Goal: Transaction & Acquisition: Purchase product/service

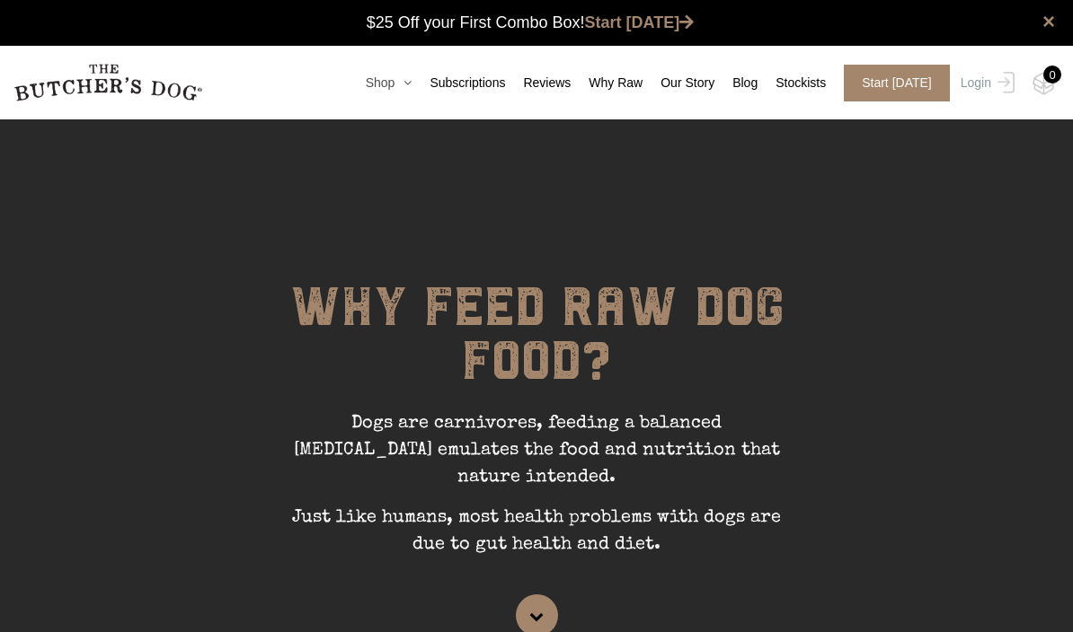
click at [394, 85] on icon at bounding box center [402, 82] width 17 height 13
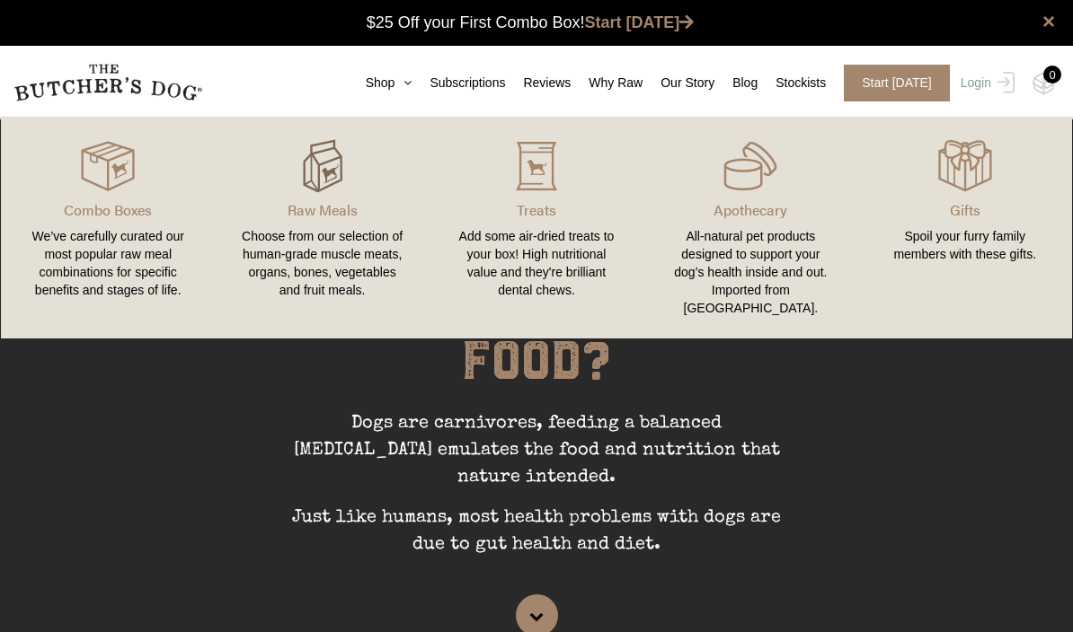
click at [340, 189] on img at bounding box center [323, 166] width 54 height 54
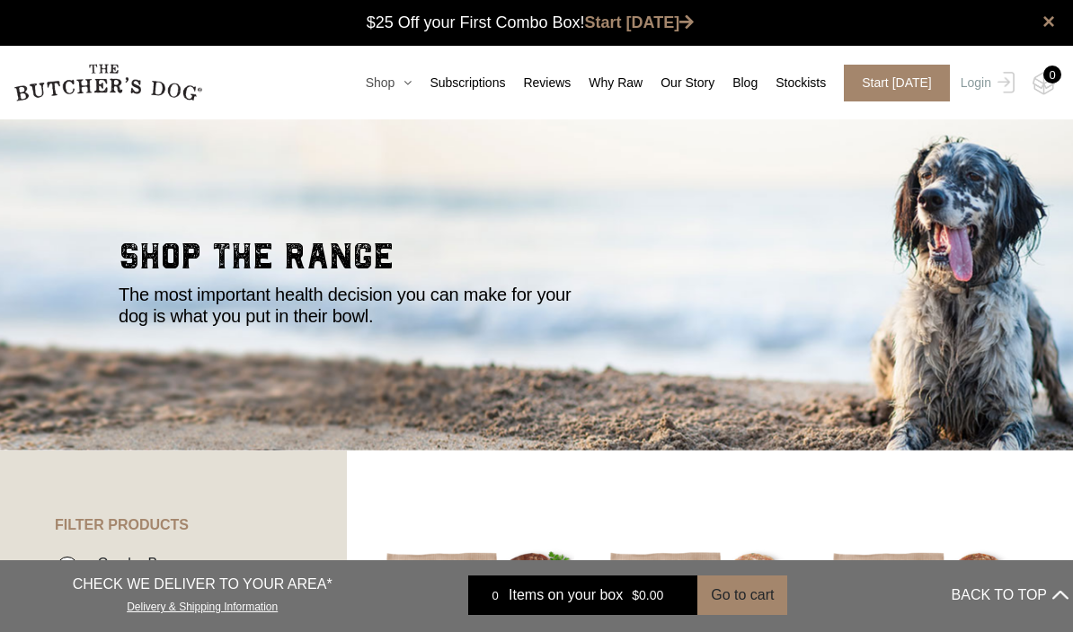
click at [397, 84] on icon at bounding box center [402, 82] width 17 height 13
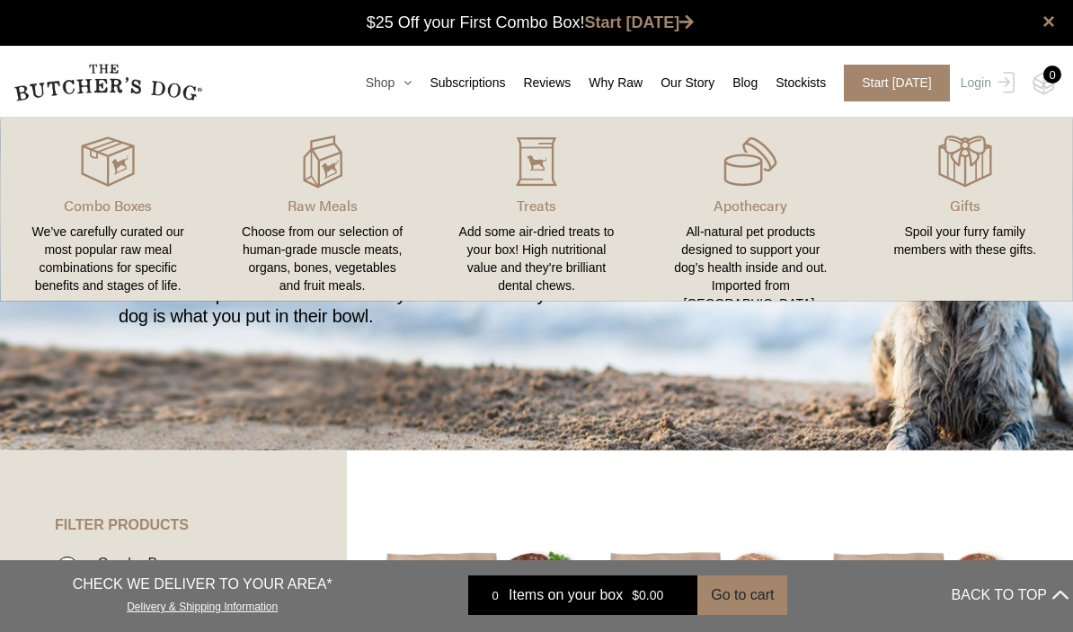
click at [396, 79] on icon at bounding box center [402, 82] width 17 height 13
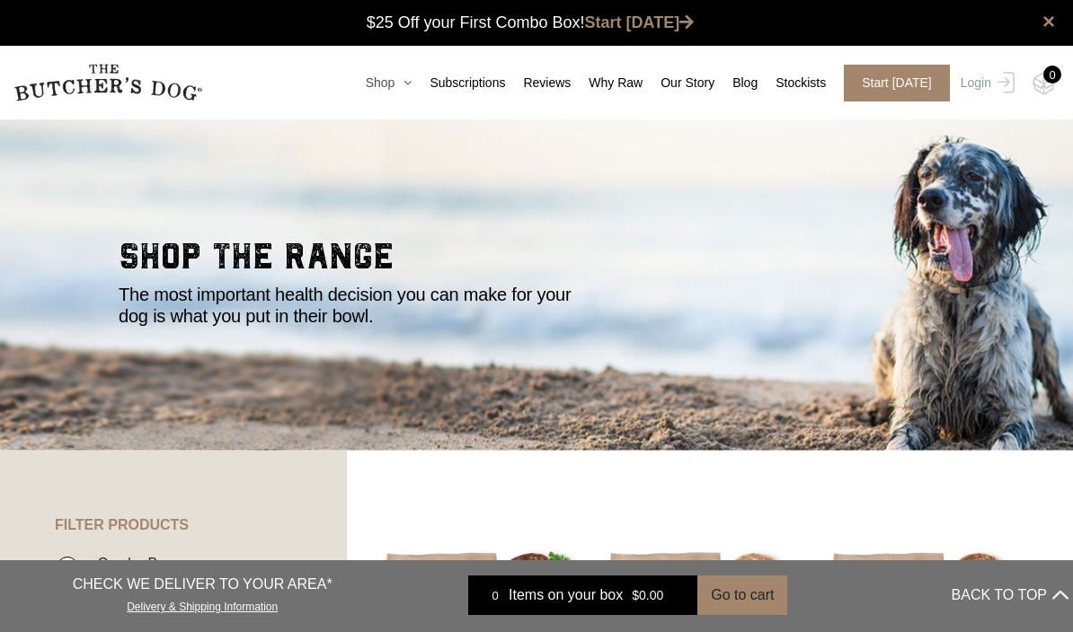
click at [394, 84] on icon at bounding box center [402, 82] width 17 height 13
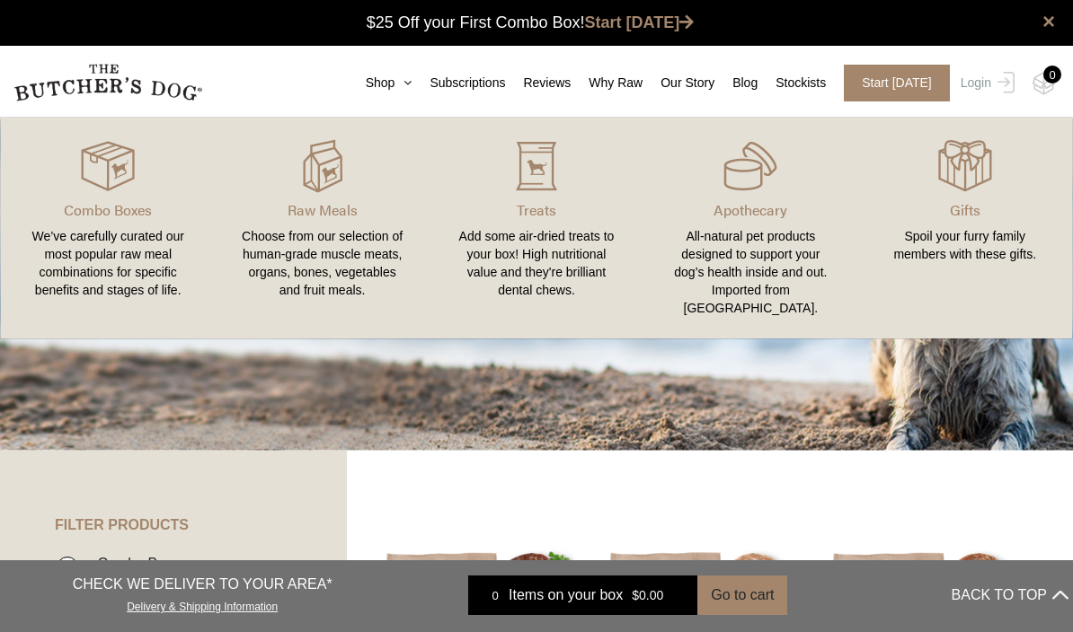
click at [118, 237] on div "We’ve carefully curated our most popular raw meal combinations for specific ben…" at bounding box center [107, 263] width 171 height 72
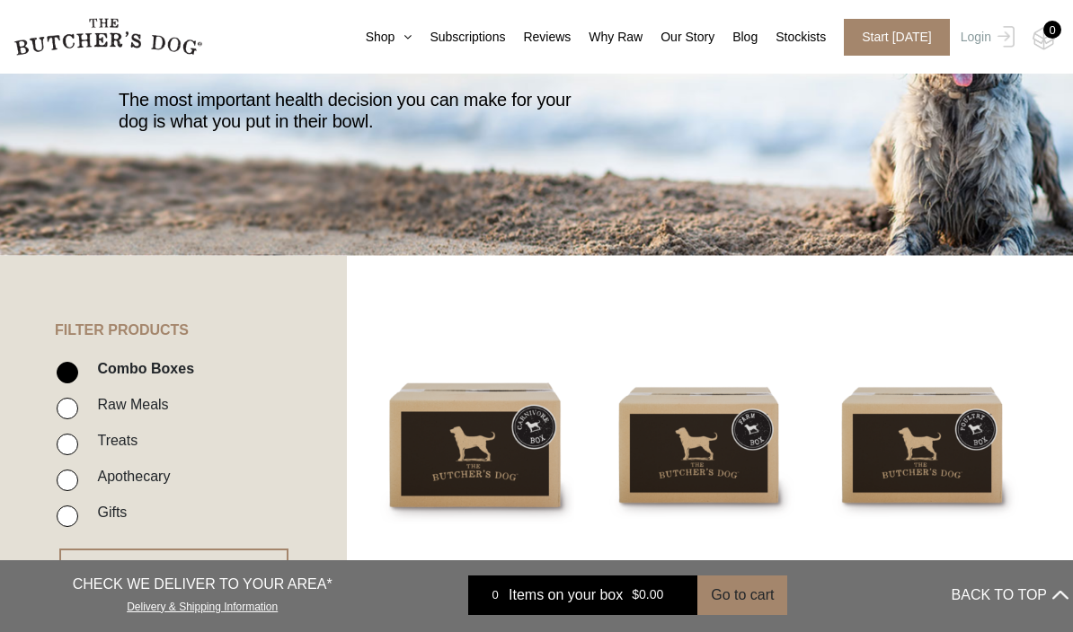
scroll to position [394, 0]
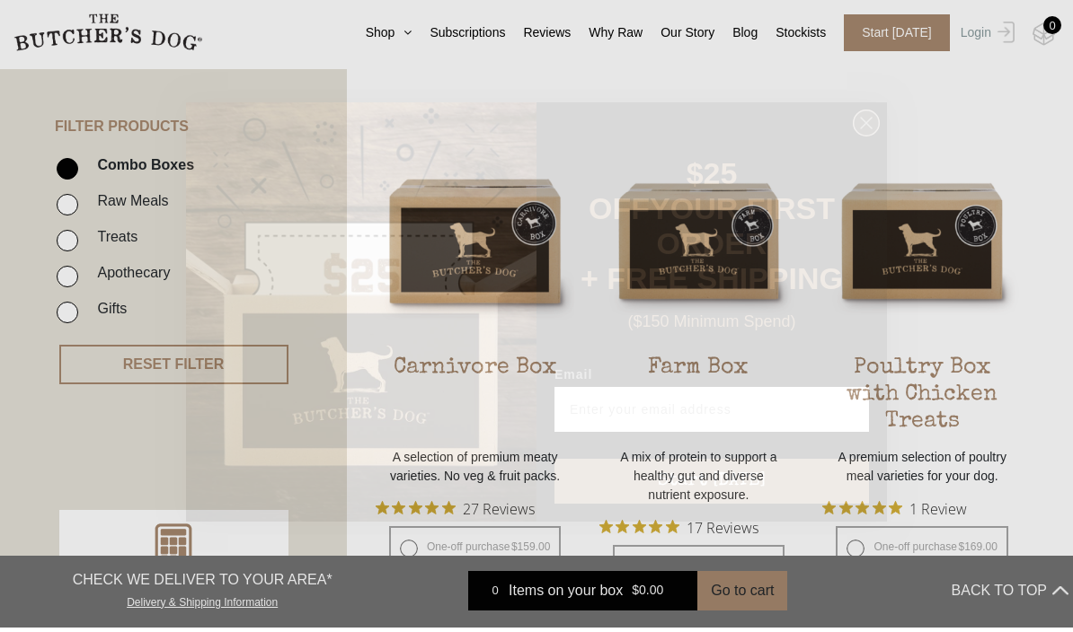
click at [872, 140] on circle "Close dialog" at bounding box center [866, 127] width 26 height 26
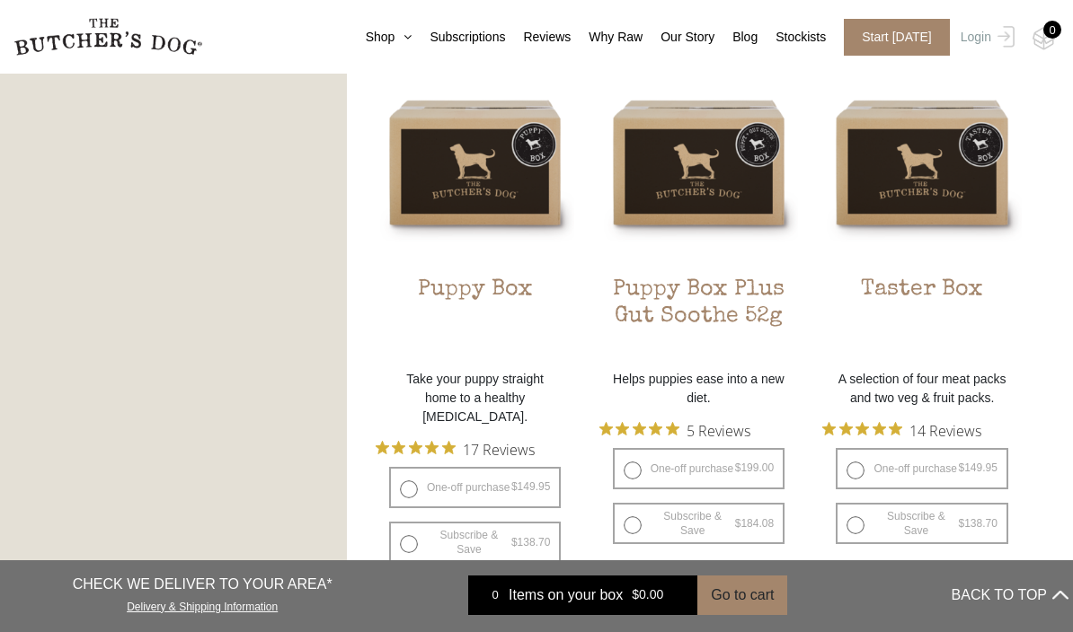
scroll to position [1078, 0]
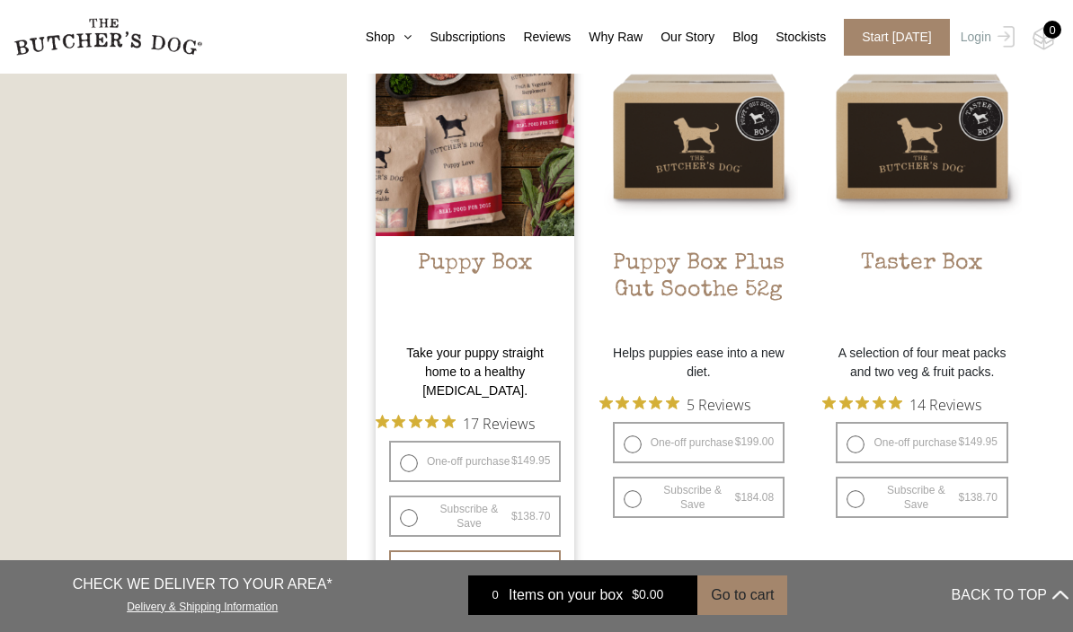
click at [553, 190] on img at bounding box center [475, 136] width 199 height 199
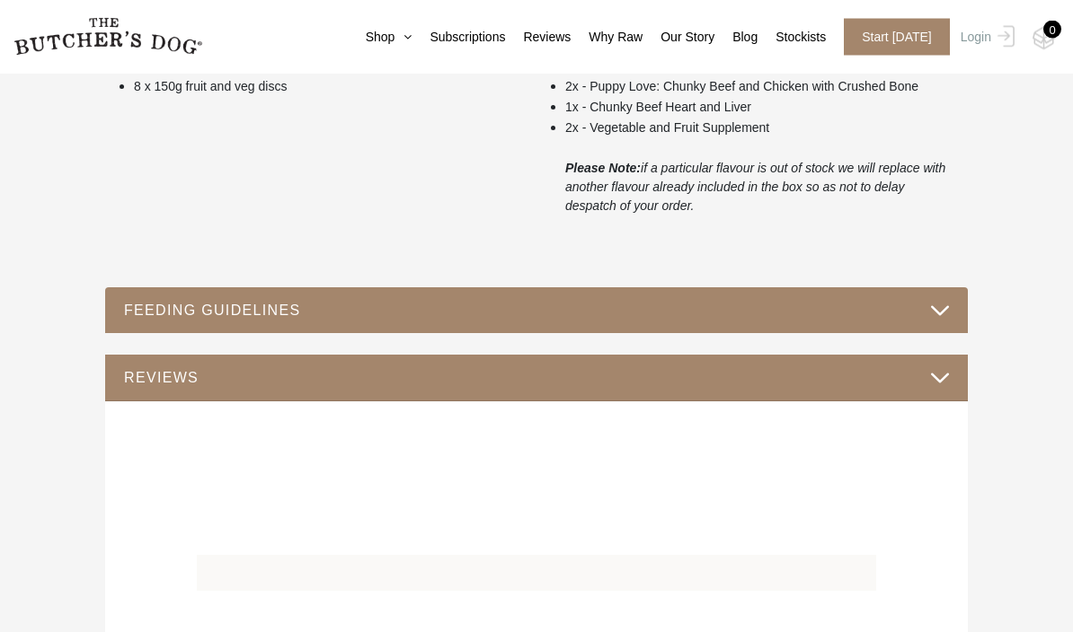
scroll to position [862, 0]
click at [938, 314] on button "FEEDING GUIDELINES" at bounding box center [536, 310] width 826 height 24
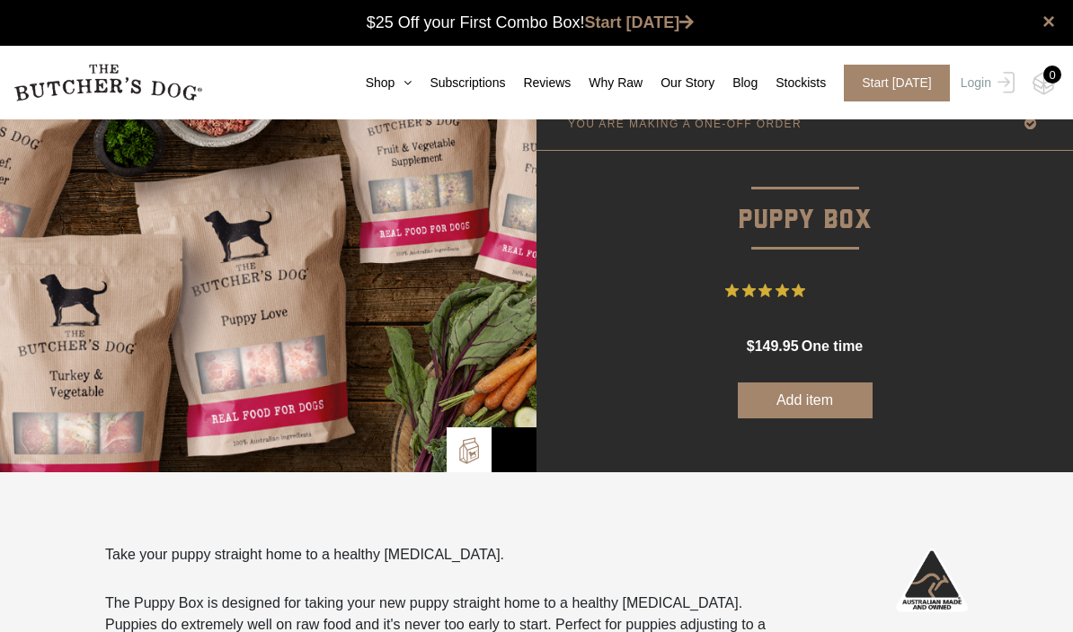
scroll to position [0, 0]
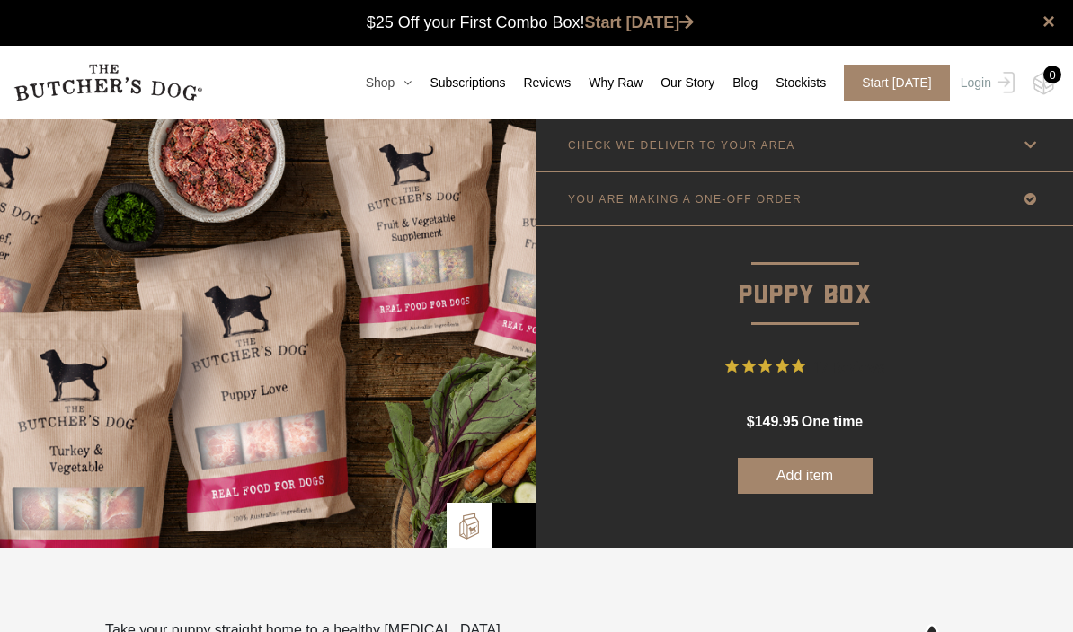
click at [396, 84] on icon at bounding box center [402, 82] width 17 height 13
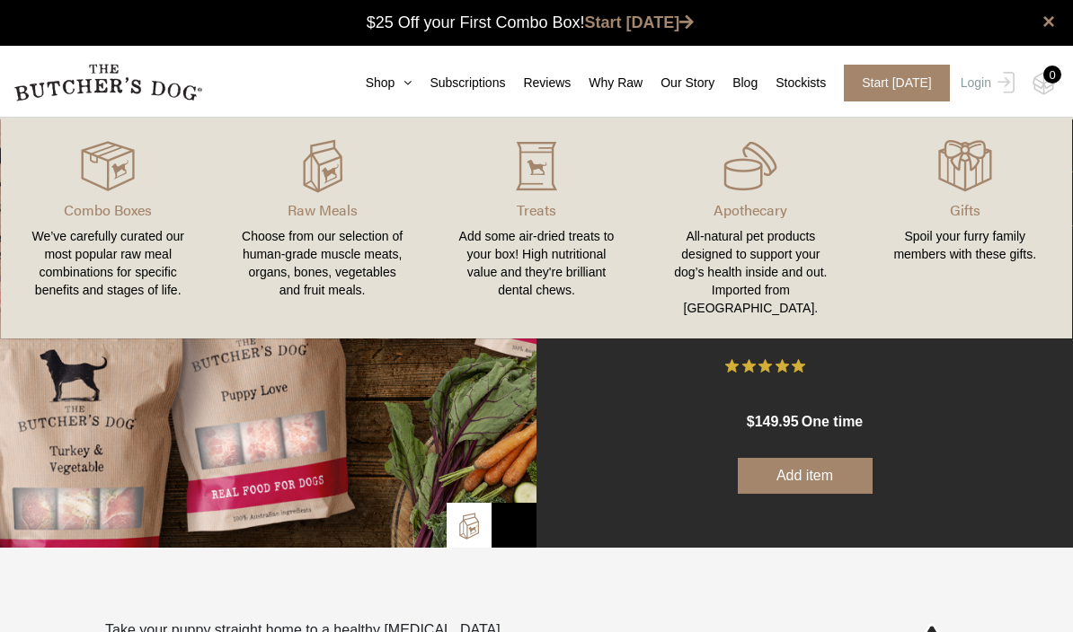
click at [463, 460] on img at bounding box center [268, 333] width 536 height 429
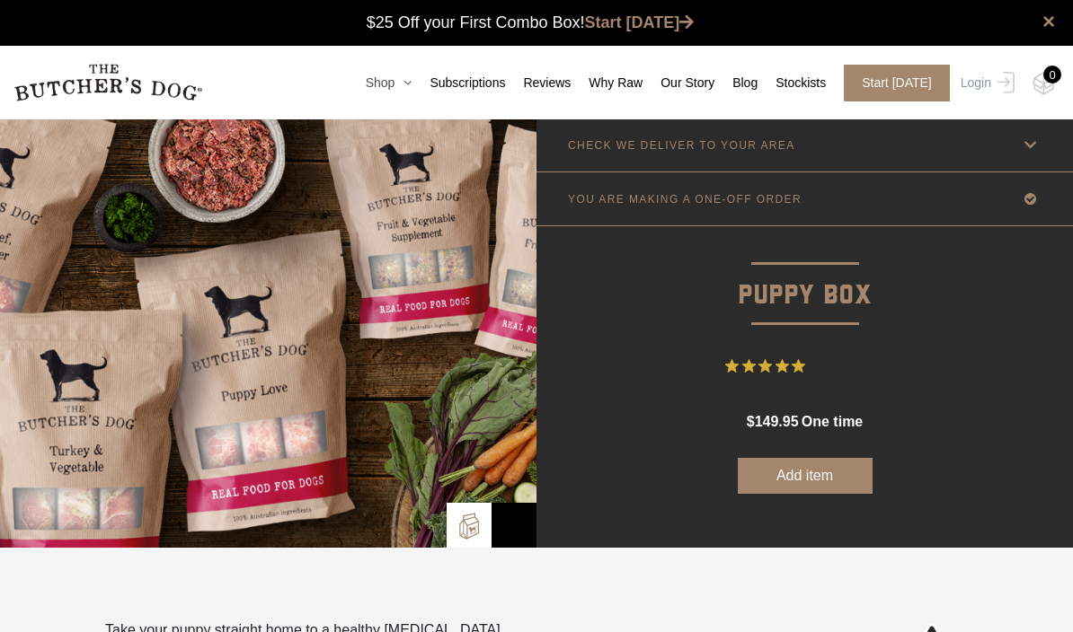
click at [392, 92] on link "Shop" at bounding box center [380, 83] width 65 height 19
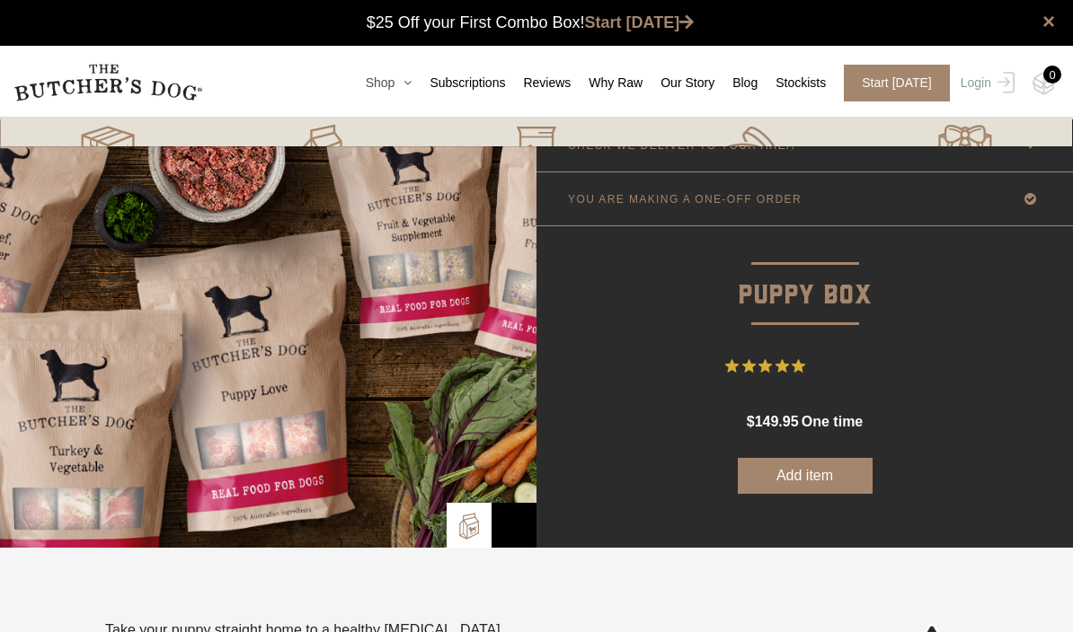
click at [394, 78] on icon at bounding box center [402, 82] width 17 height 13
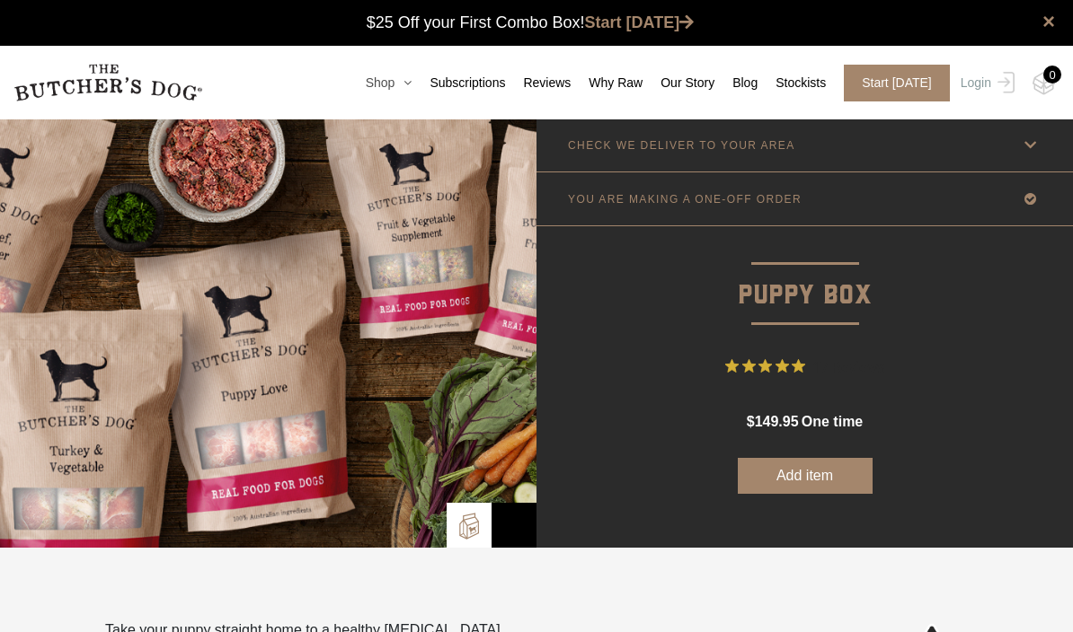
click at [383, 85] on link "Shop" at bounding box center [380, 83] width 65 height 19
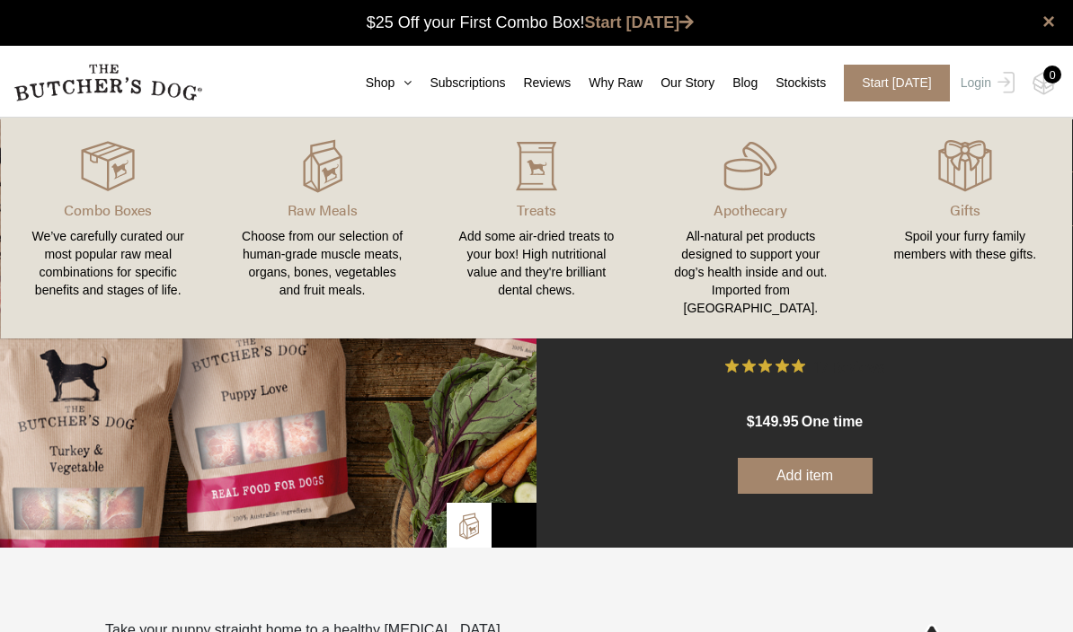
click at [343, 228] on div "Choose from our selection of human-grade muscle meats, organs, bones, vegetable…" at bounding box center [321, 263] width 171 height 72
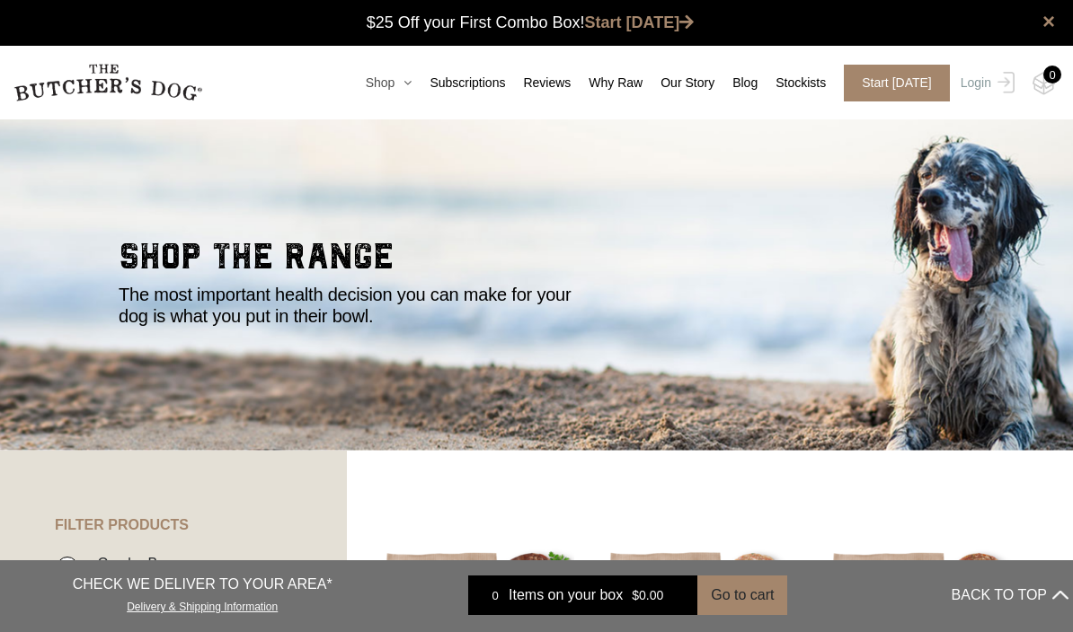
click at [386, 90] on link "Shop" at bounding box center [380, 83] width 65 height 19
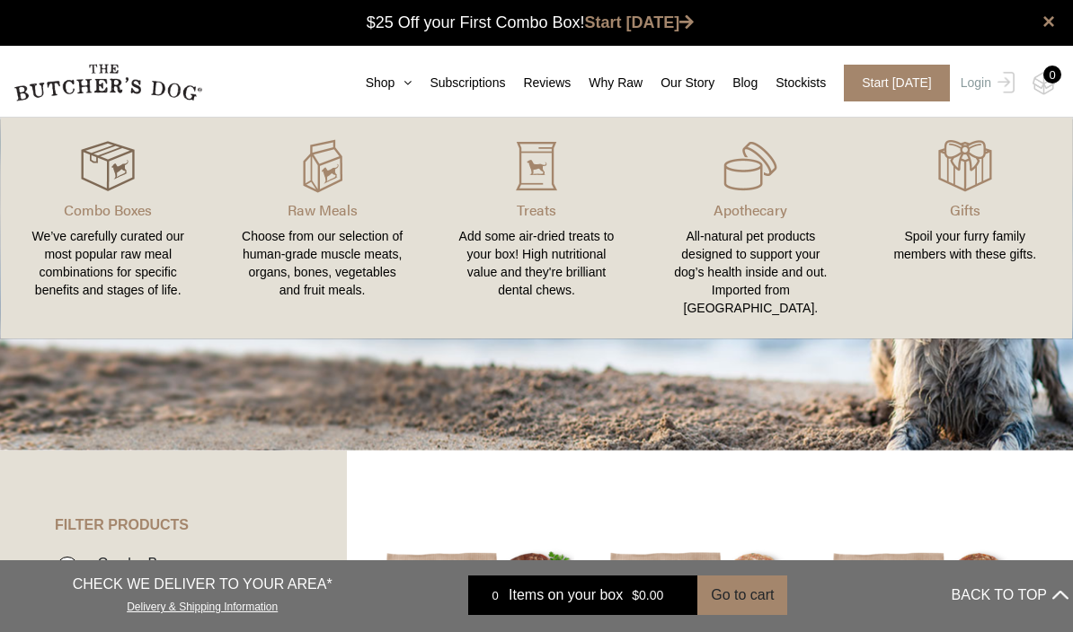
click at [106, 190] on img at bounding box center [108, 166] width 54 height 54
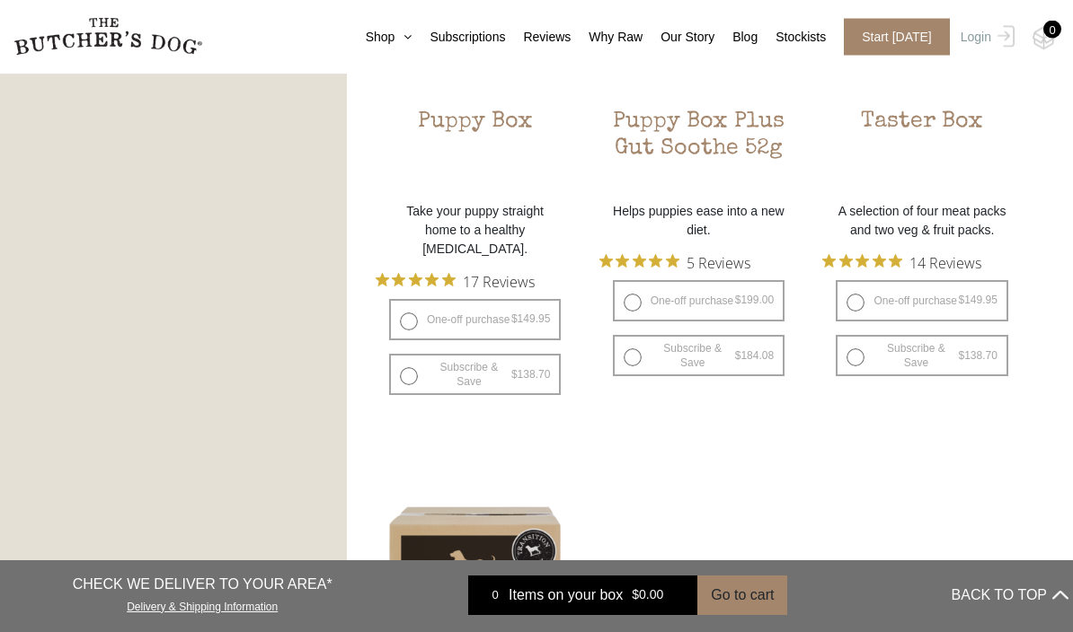
scroll to position [1219, 0]
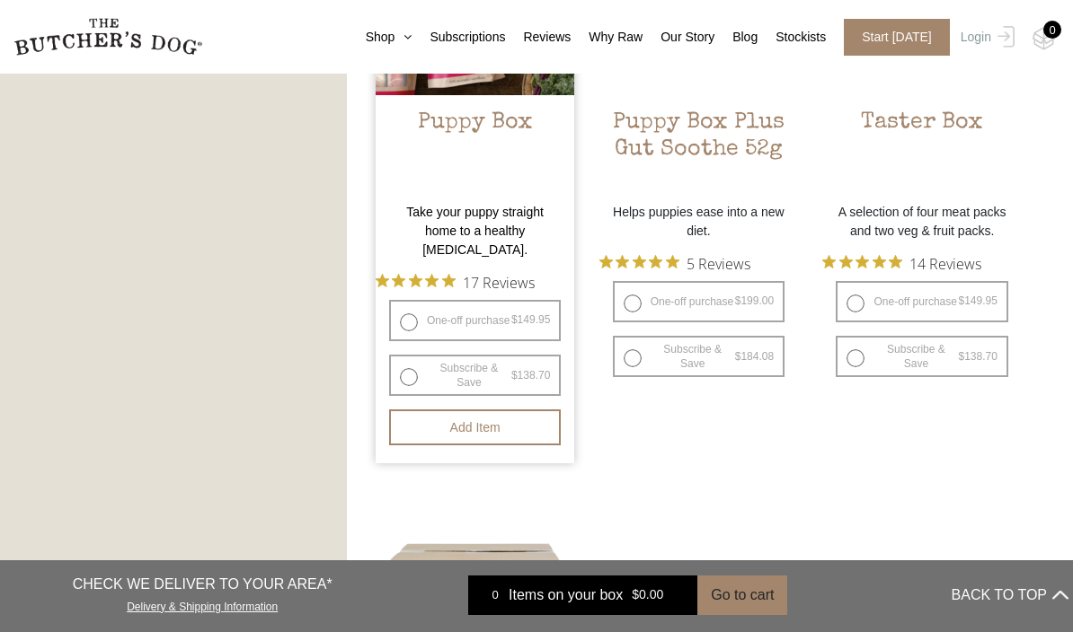
click at [532, 245] on li "Puppy Box $ 149.95 — or subscribe and save 7.5% Take your puppy straight home t…" at bounding box center [475, 179] width 199 height 567
click at [544, 211] on p "Take your puppy straight home to a healthy raw diet." at bounding box center [475, 231] width 199 height 57
click at [519, 125] on h2 "Puppy Box" at bounding box center [475, 152] width 199 height 84
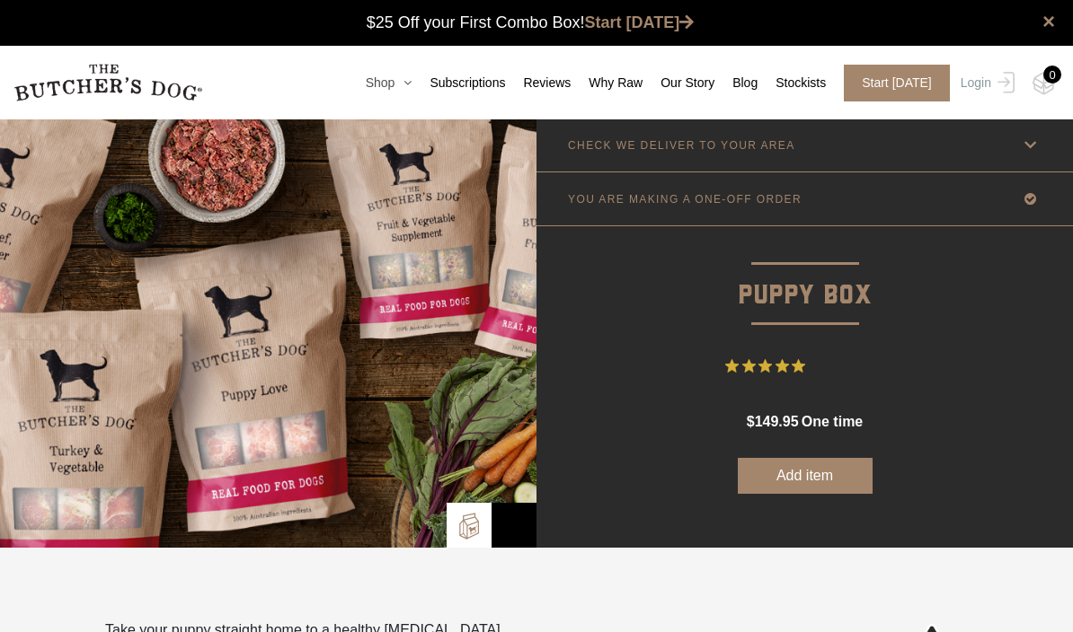
click at [405, 85] on icon at bounding box center [402, 82] width 17 height 13
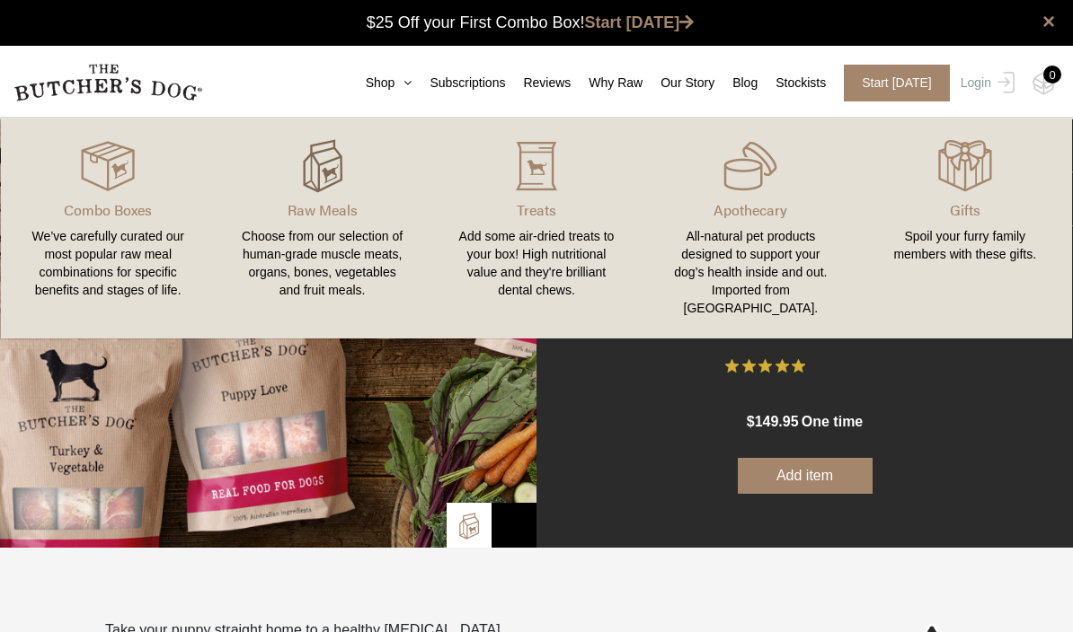
click at [322, 191] on img at bounding box center [323, 166] width 54 height 54
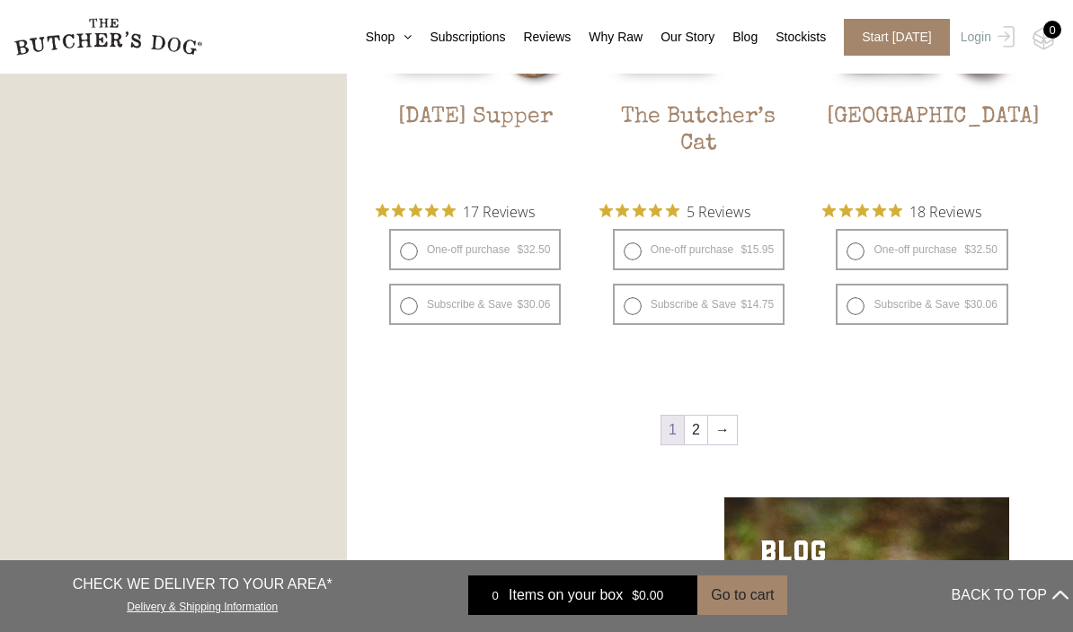
scroll to position [2391, 0]
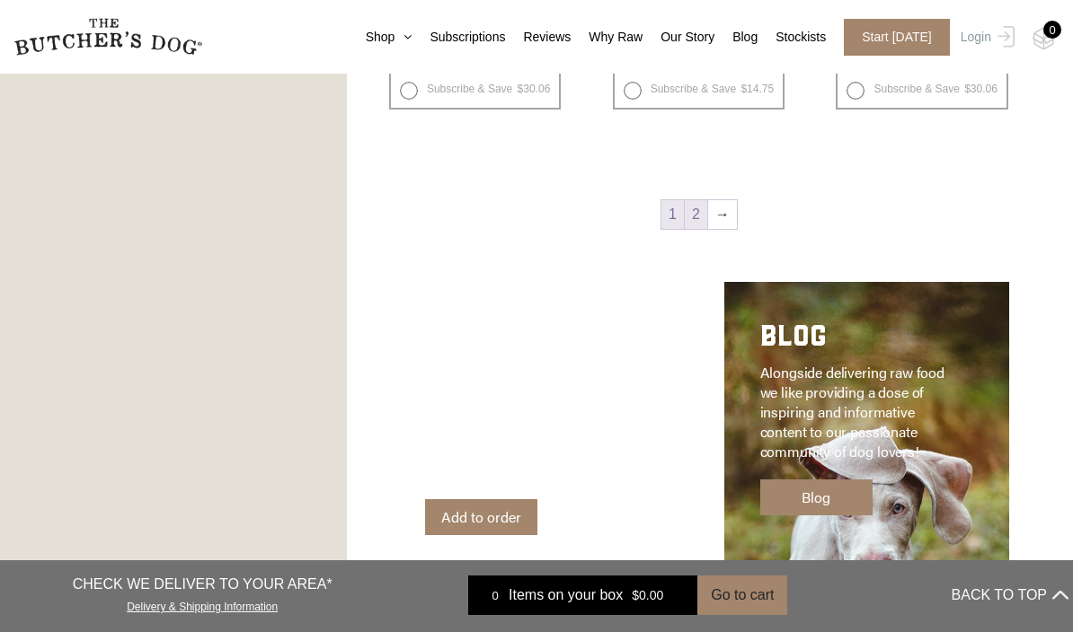
click at [702, 220] on link "2" at bounding box center [696, 214] width 22 height 29
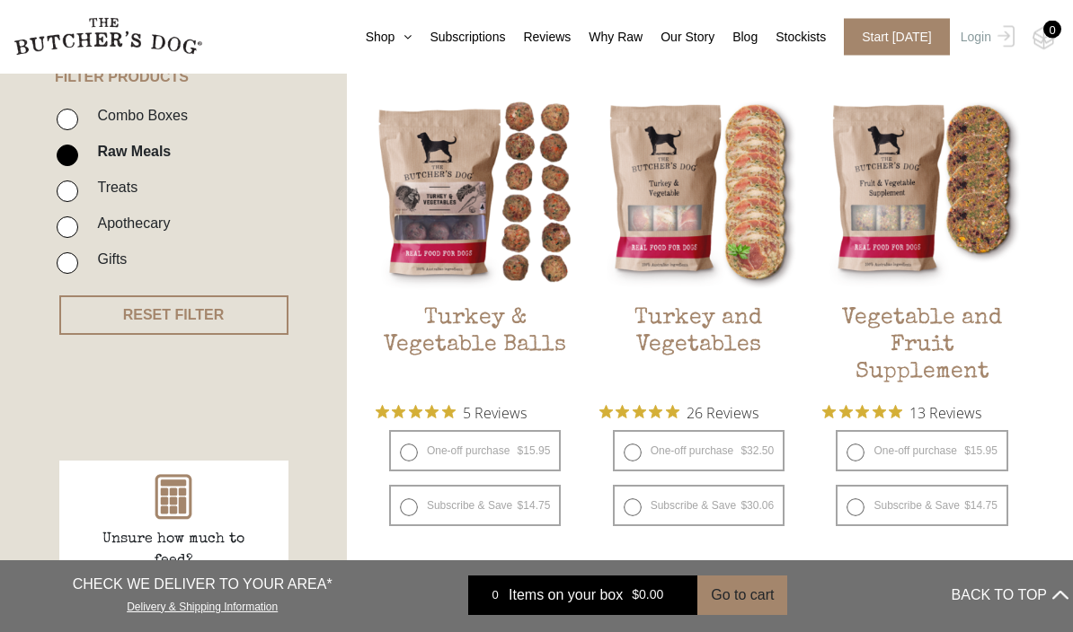
scroll to position [438, 0]
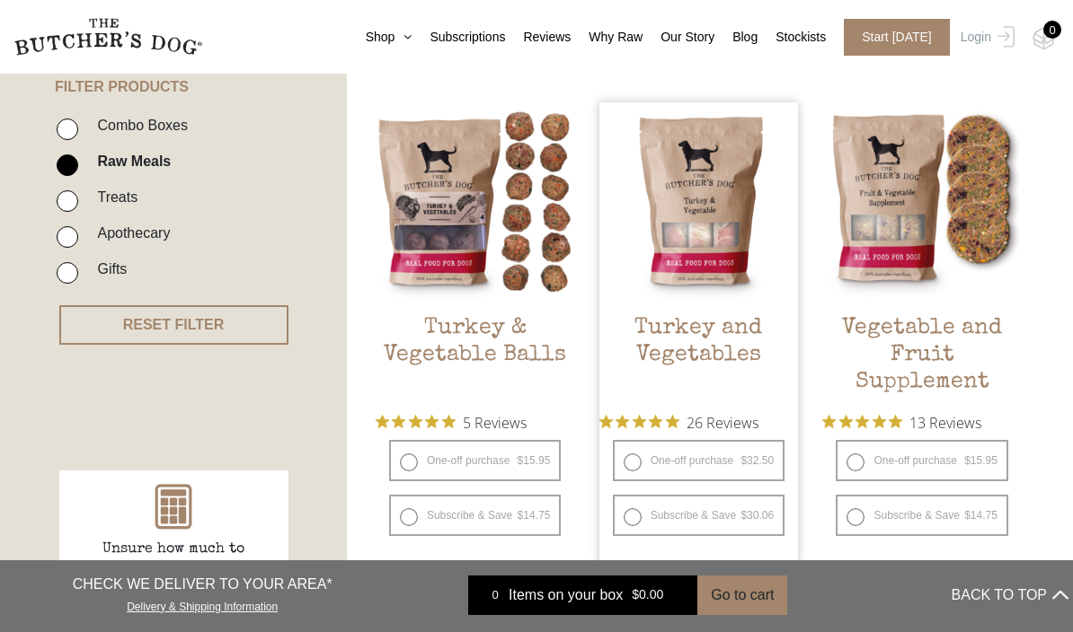
click at [770, 287] on img at bounding box center [698, 201] width 199 height 199
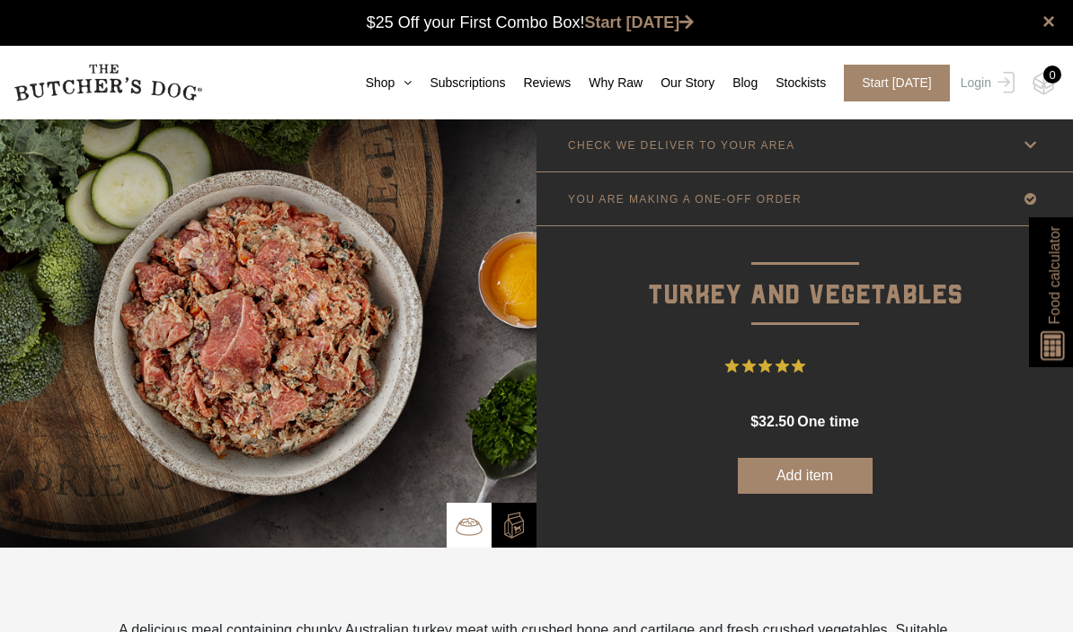
click at [825, 483] on button "Add item" at bounding box center [805, 476] width 135 height 36
click at [406, 83] on icon at bounding box center [402, 82] width 17 height 13
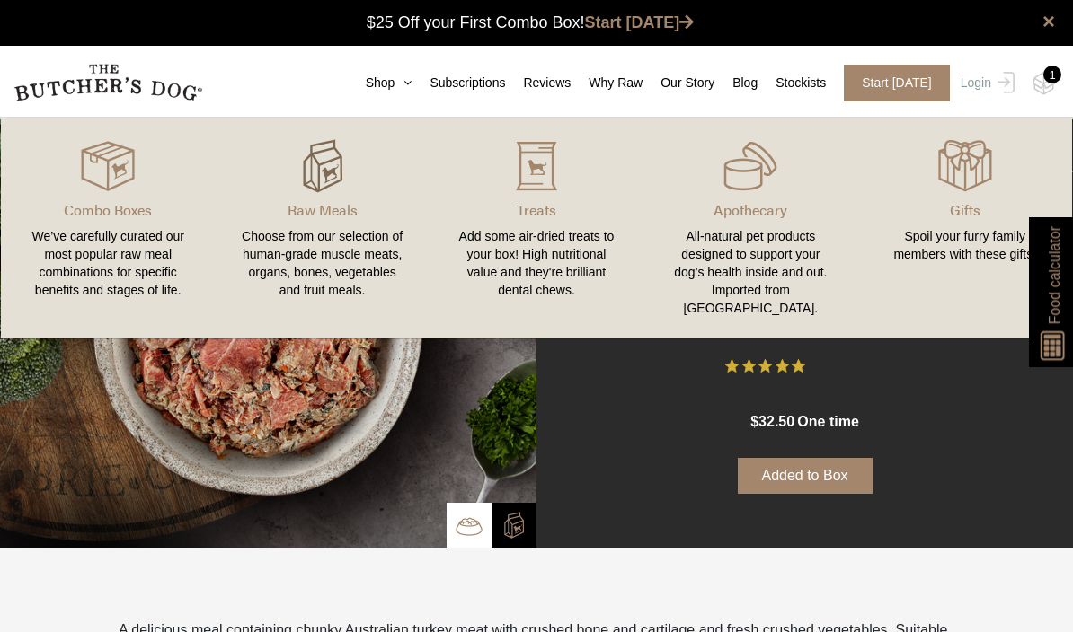
click at [333, 192] on img at bounding box center [323, 166] width 54 height 54
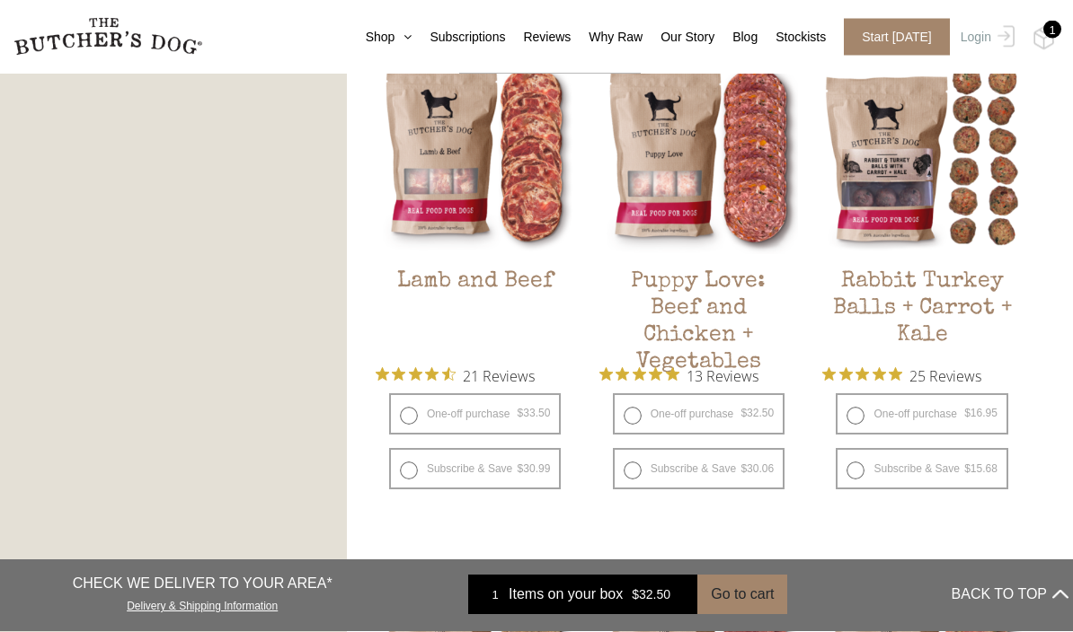
scroll to position [1539, 0]
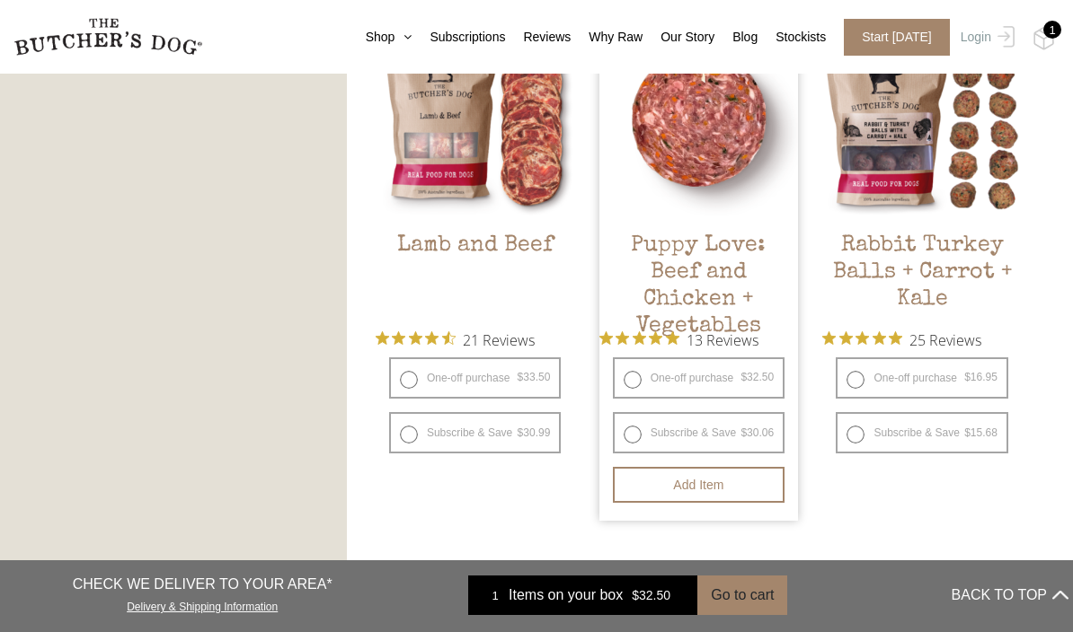
click at [752, 304] on h2 "Puppy Love: Beef and Chicken + Vegetables" at bounding box center [698, 275] width 199 height 84
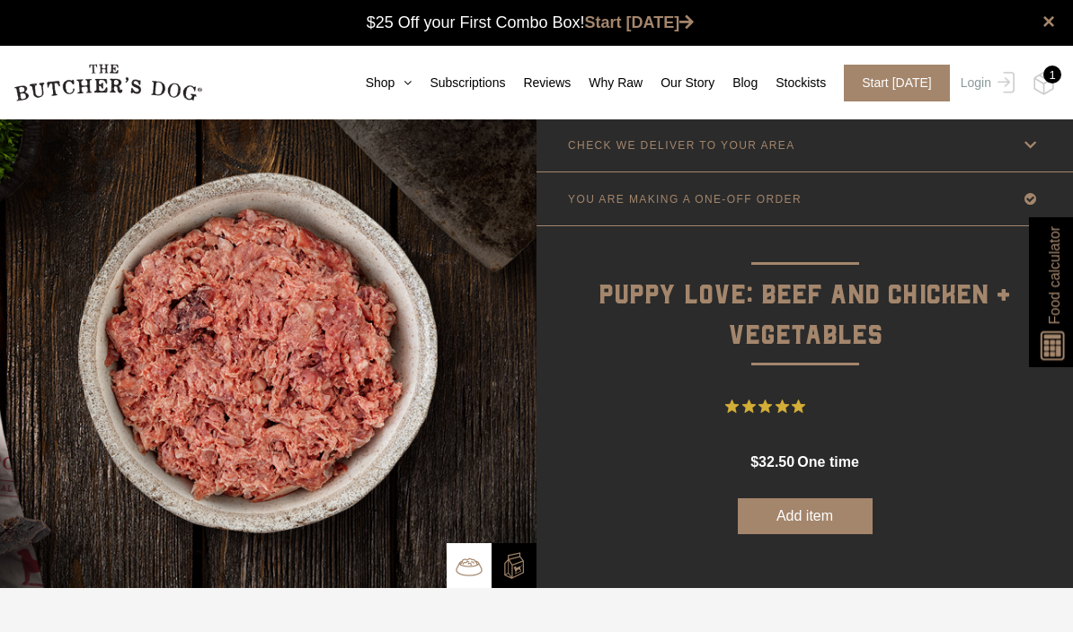
click at [855, 513] on button "Add item" at bounding box center [805, 517] width 135 height 36
click at [387, 90] on link "Shop" at bounding box center [380, 83] width 65 height 19
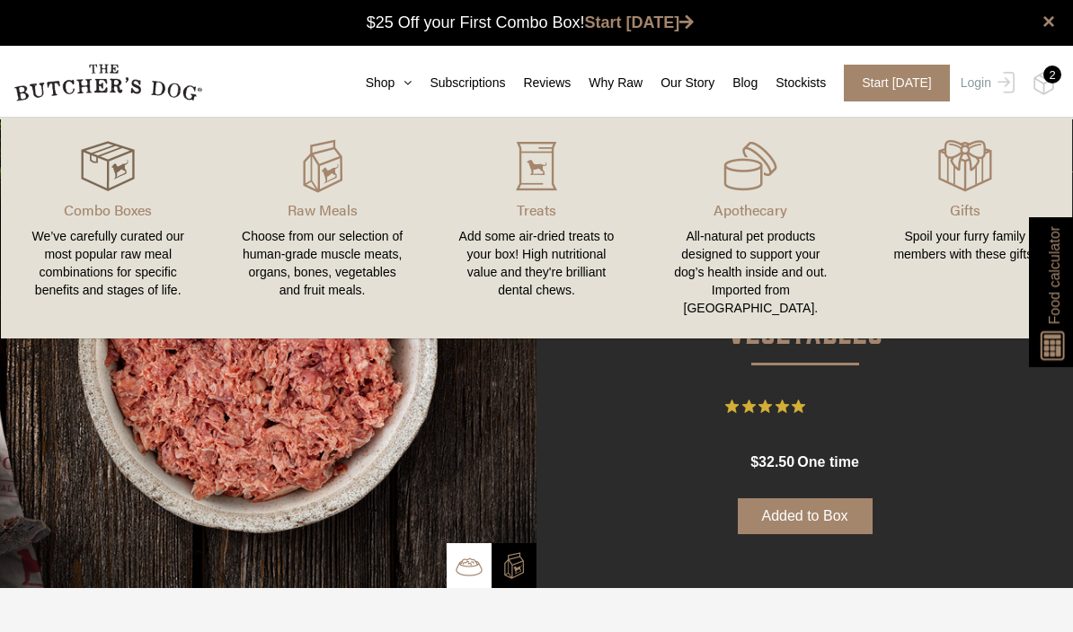
click at [119, 180] on img at bounding box center [108, 166] width 54 height 54
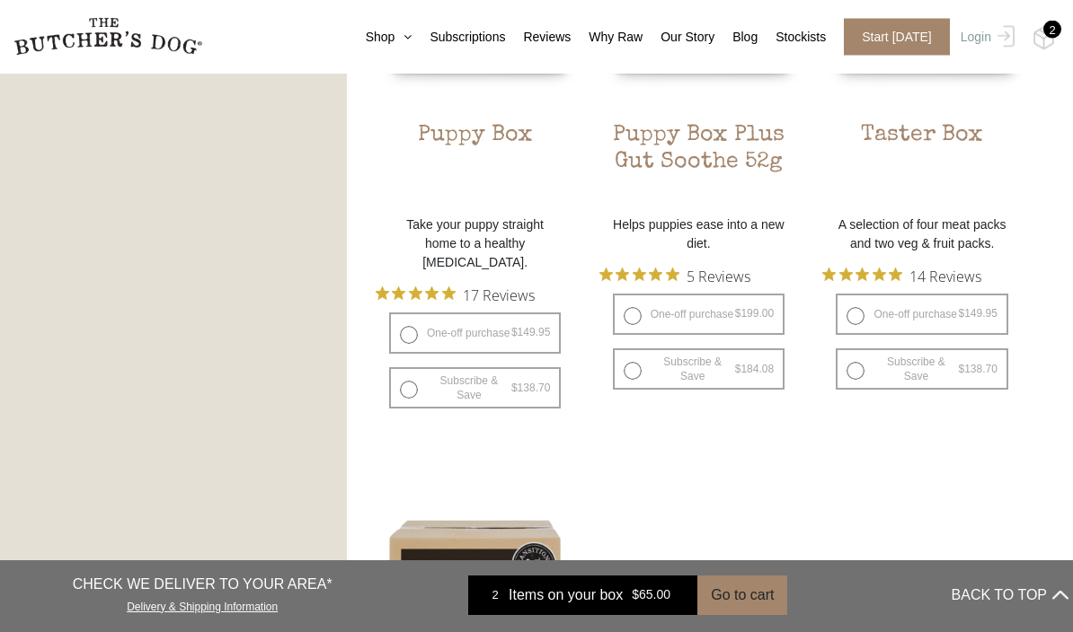
scroll to position [1206, 0]
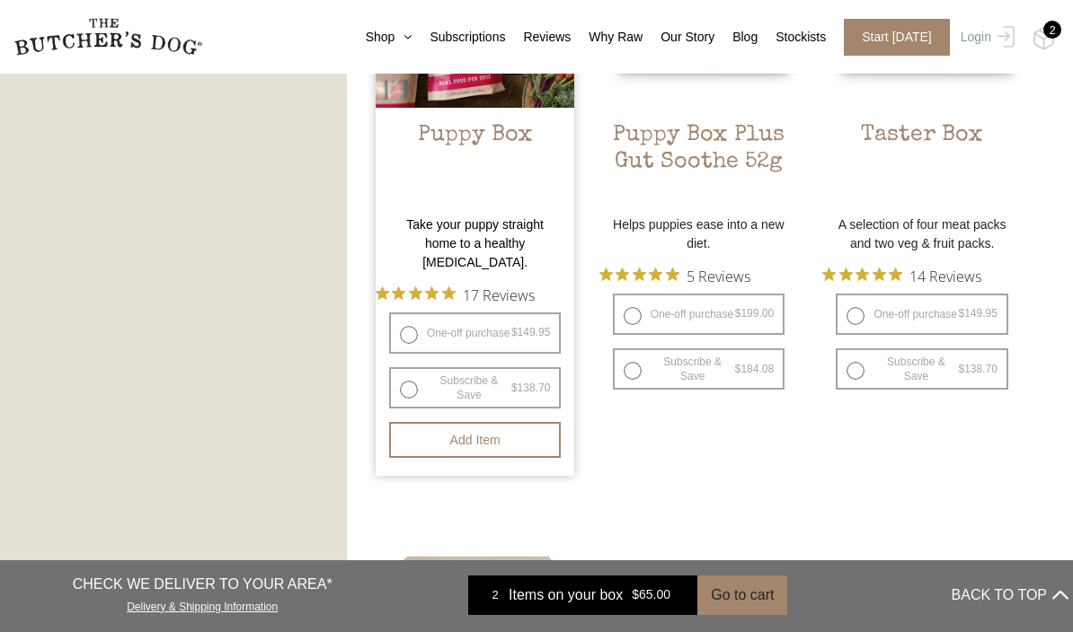
click at [506, 203] on h2 "Puppy Box" at bounding box center [475, 164] width 199 height 84
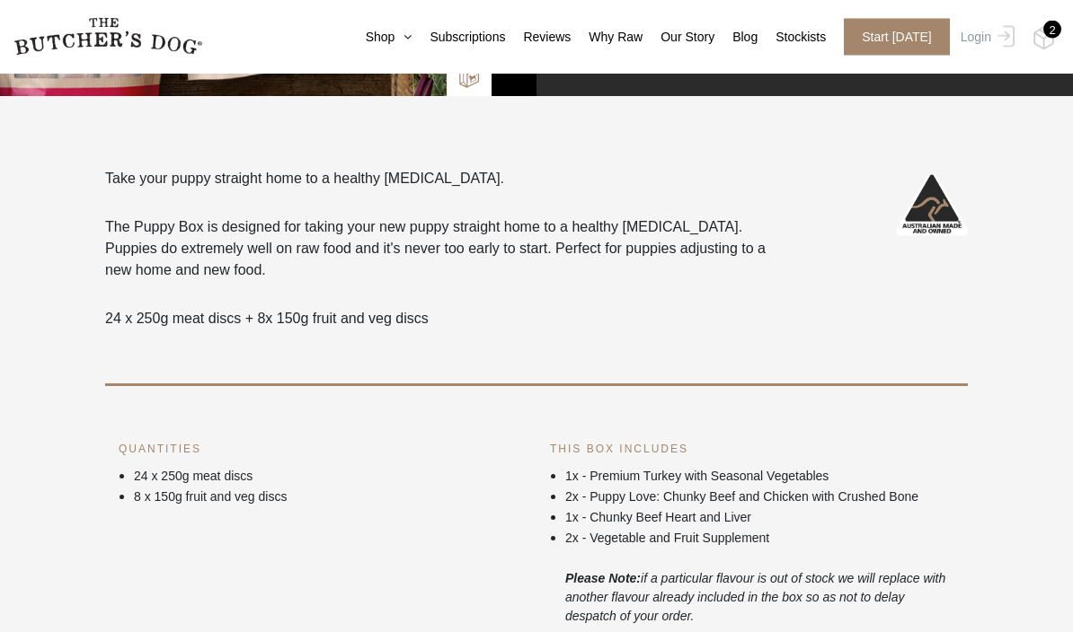
scroll to position [452, 0]
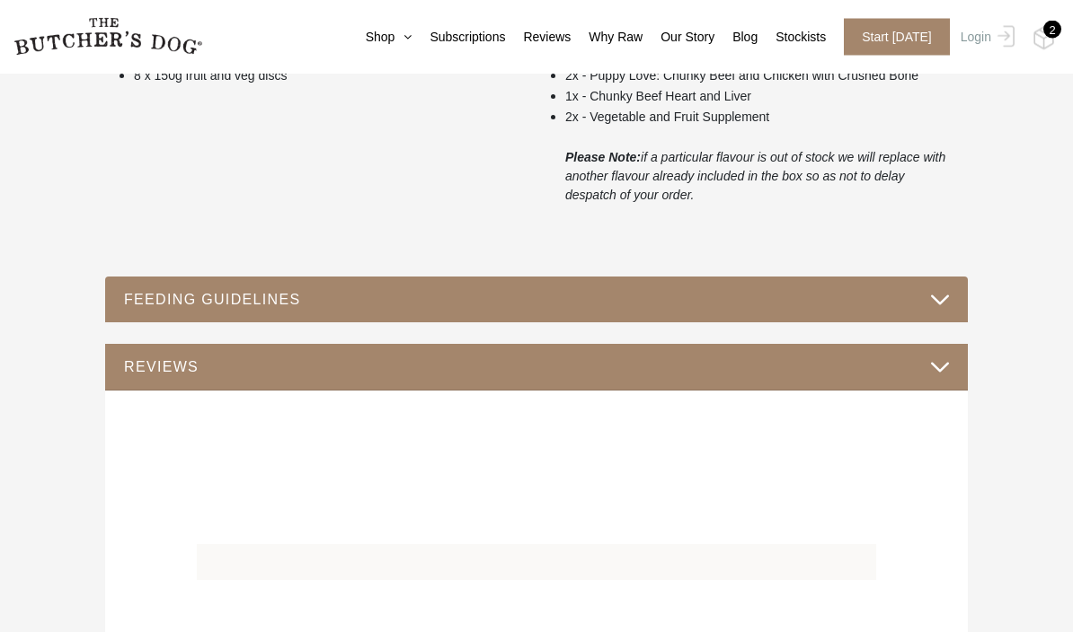
click at [945, 305] on button "FEEDING GUIDELINES" at bounding box center [536, 300] width 826 height 24
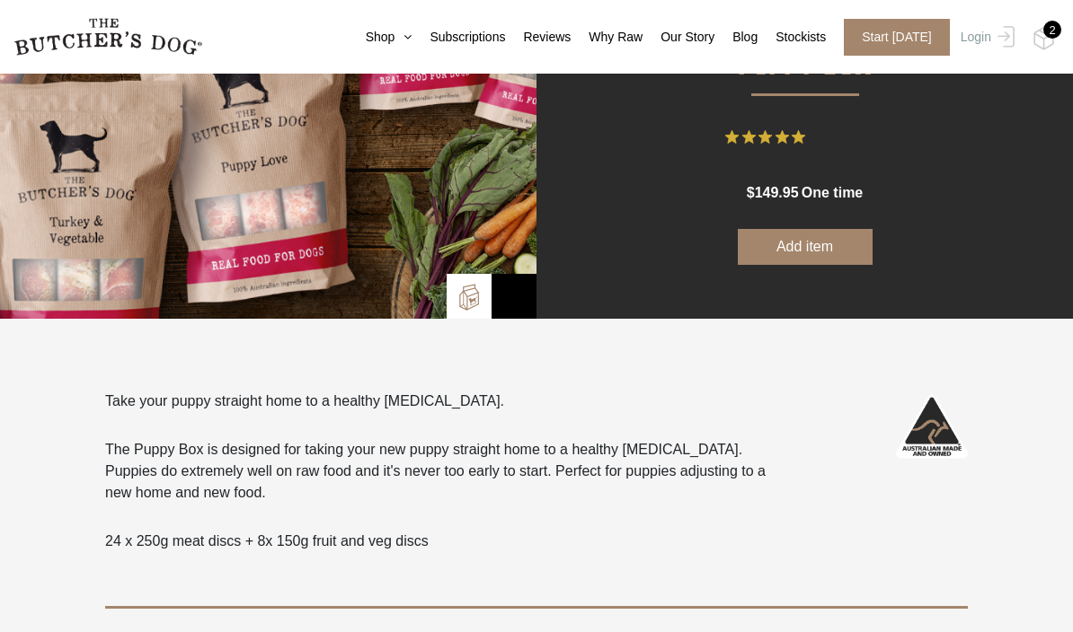
scroll to position [0, 0]
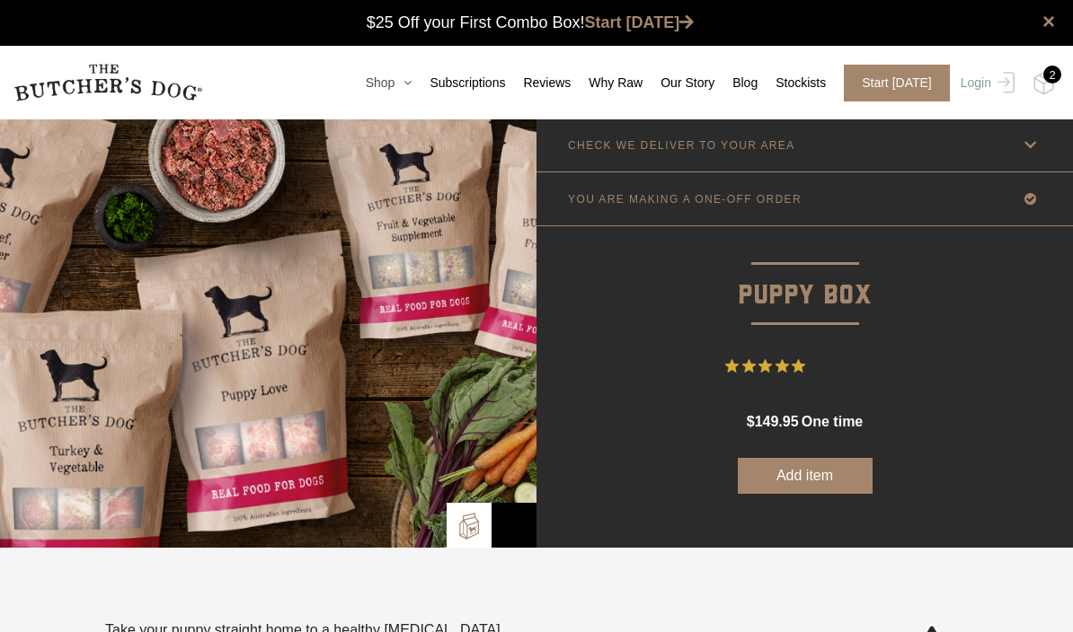
click at [402, 84] on icon at bounding box center [402, 82] width 17 height 13
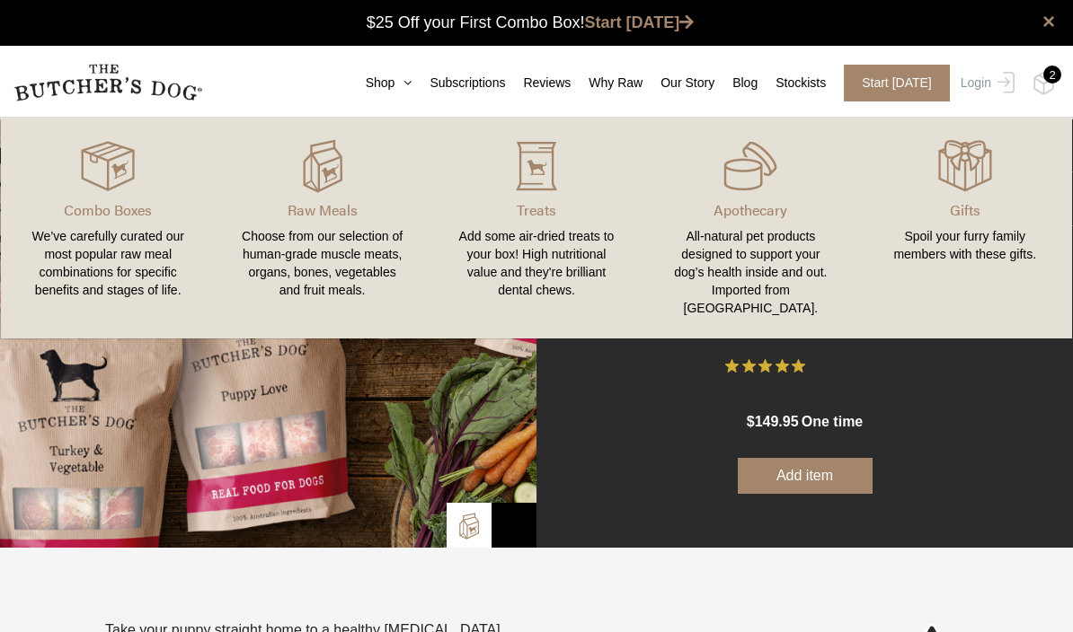
click at [749, 223] on link "Apothecary All-natural pet products designed to support your dog’s health insid…" at bounding box center [750, 228] width 214 height 185
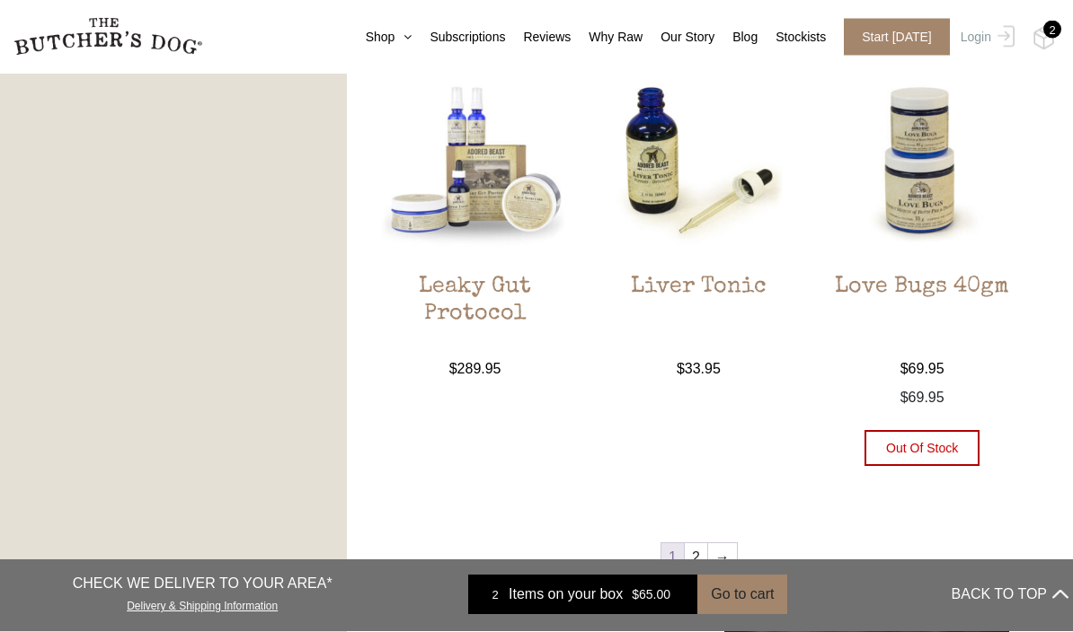
scroll to position [1803, 0]
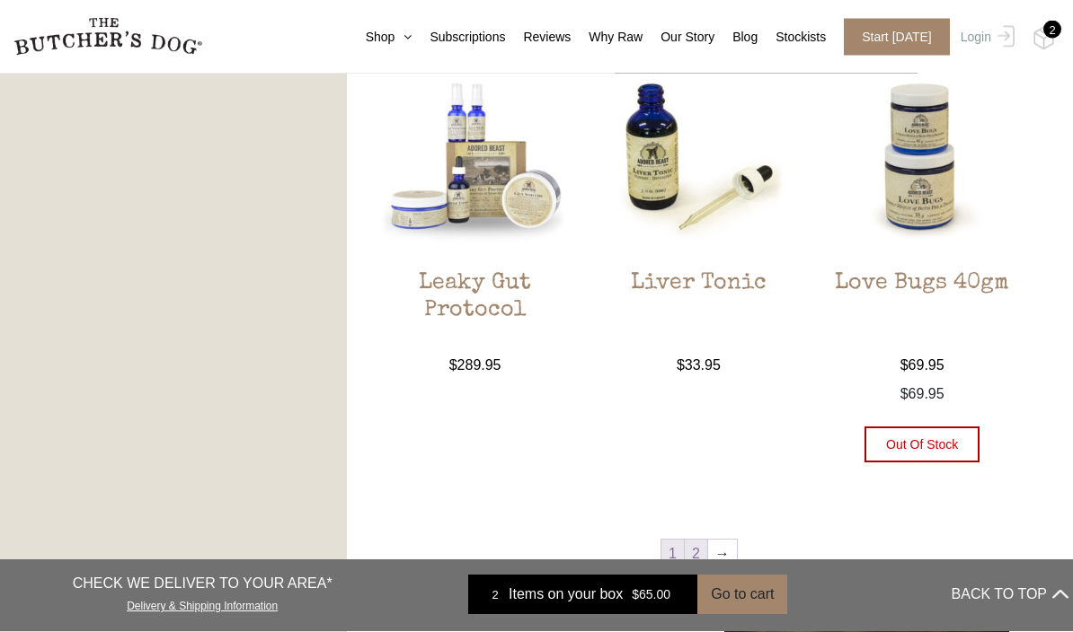
click at [698, 563] on link "2" at bounding box center [696, 555] width 22 height 29
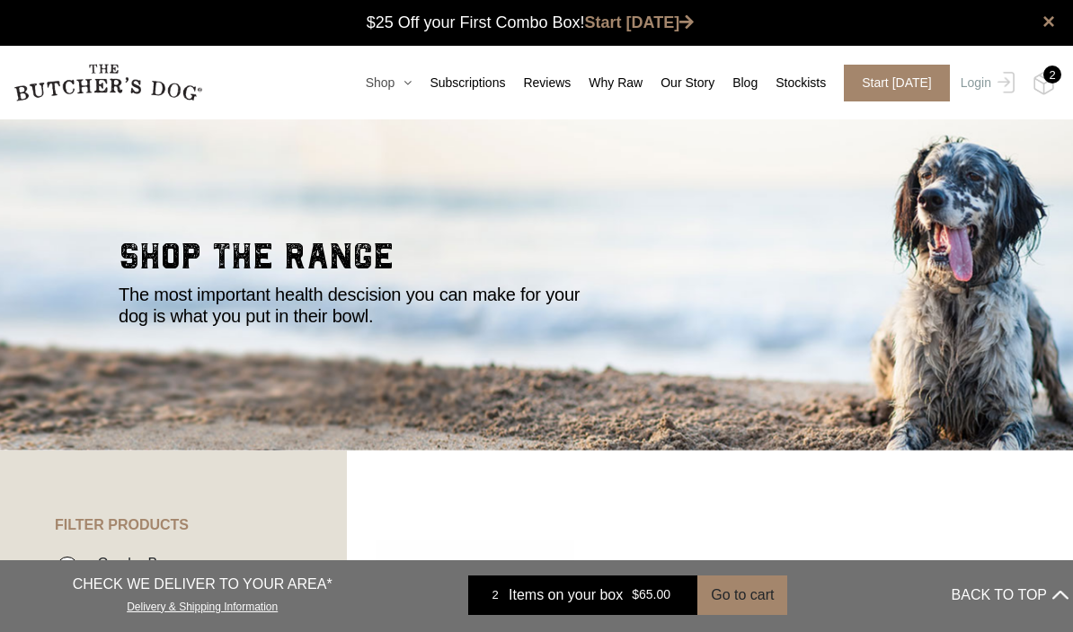
click at [405, 79] on icon at bounding box center [402, 82] width 17 height 13
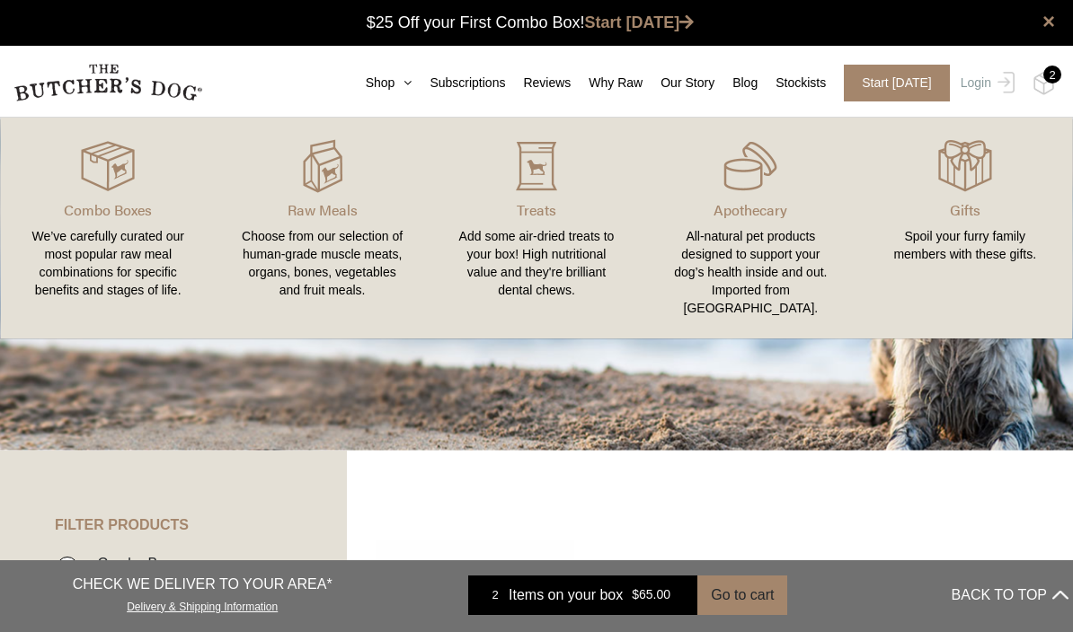
click at [323, 269] on div "Choose from our selection of human-grade muscle meats, organs, bones, vegetable…" at bounding box center [321, 263] width 171 height 72
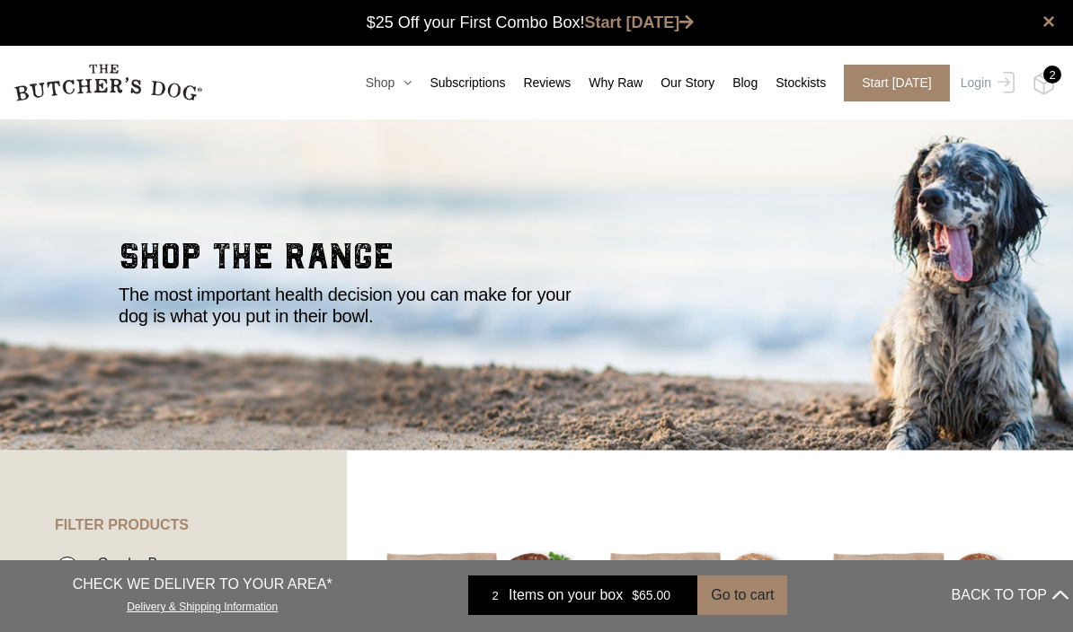
click at [388, 92] on link "Shop" at bounding box center [380, 83] width 65 height 19
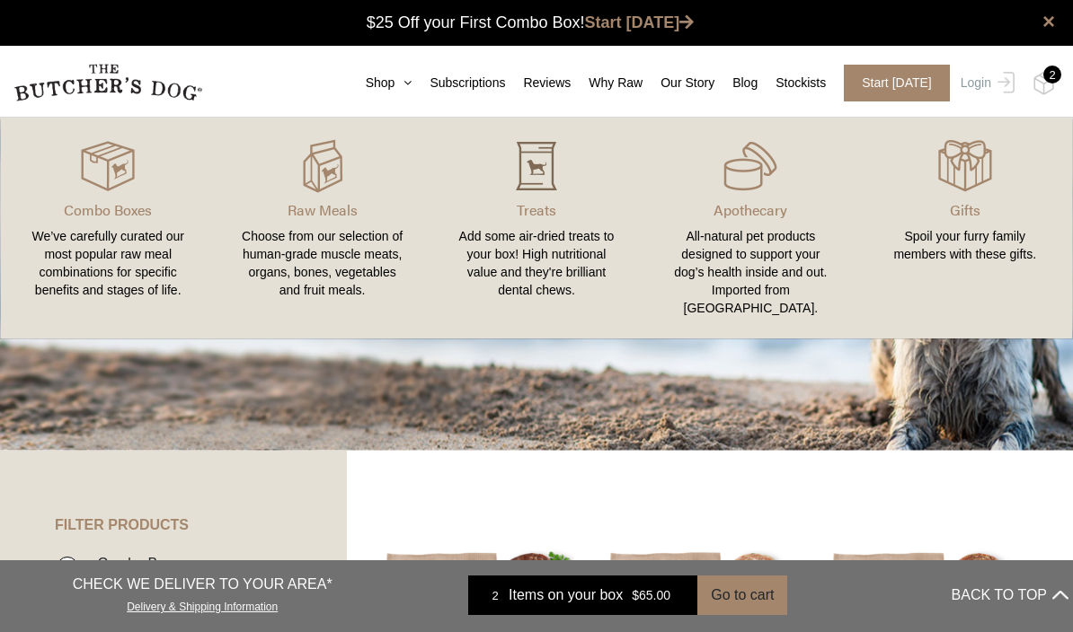
click at [523, 191] on img at bounding box center [536, 166] width 54 height 54
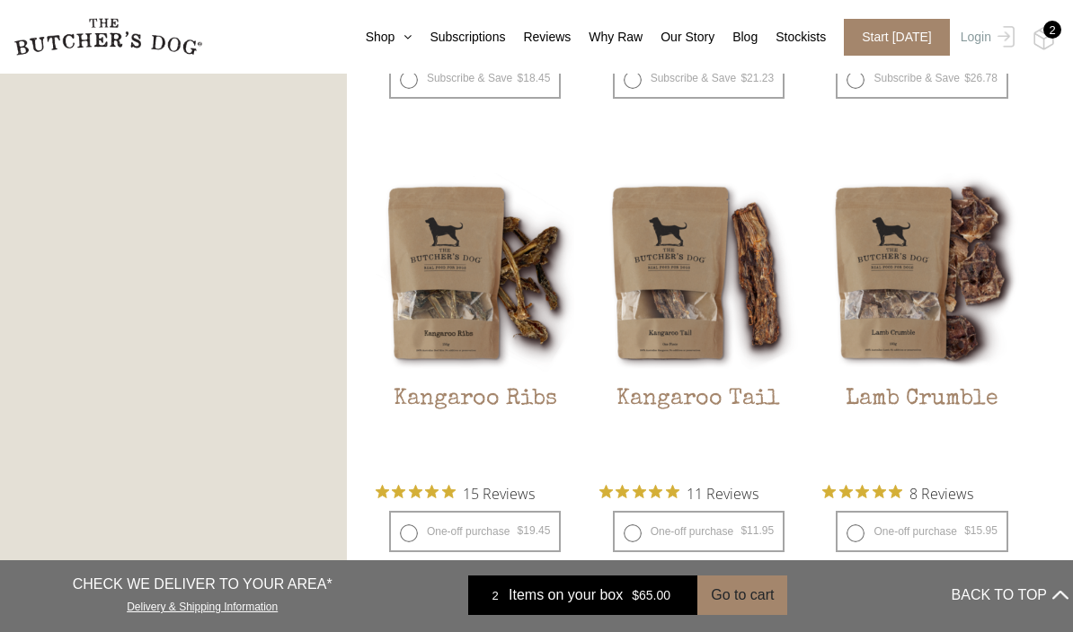
scroll to position [1383, 0]
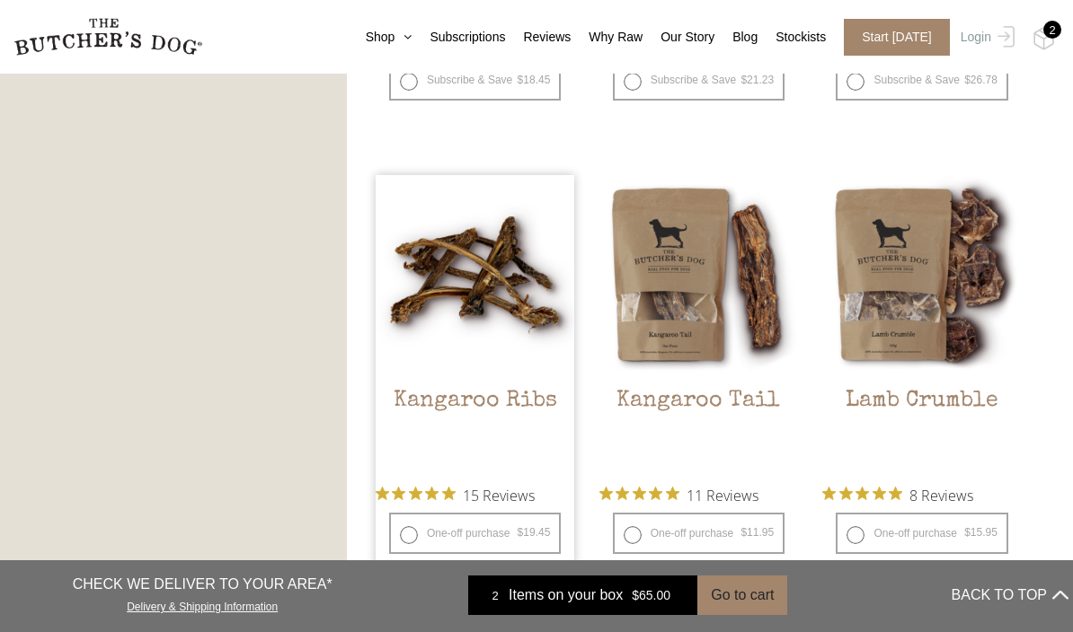
click at [518, 310] on img at bounding box center [475, 274] width 199 height 199
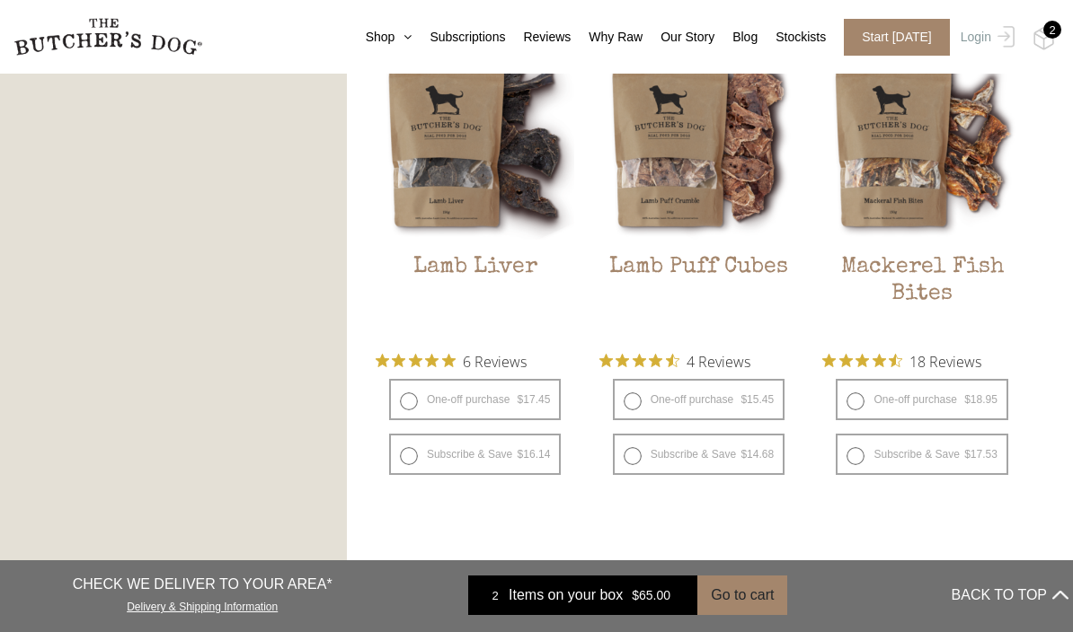
scroll to position [2046, 0]
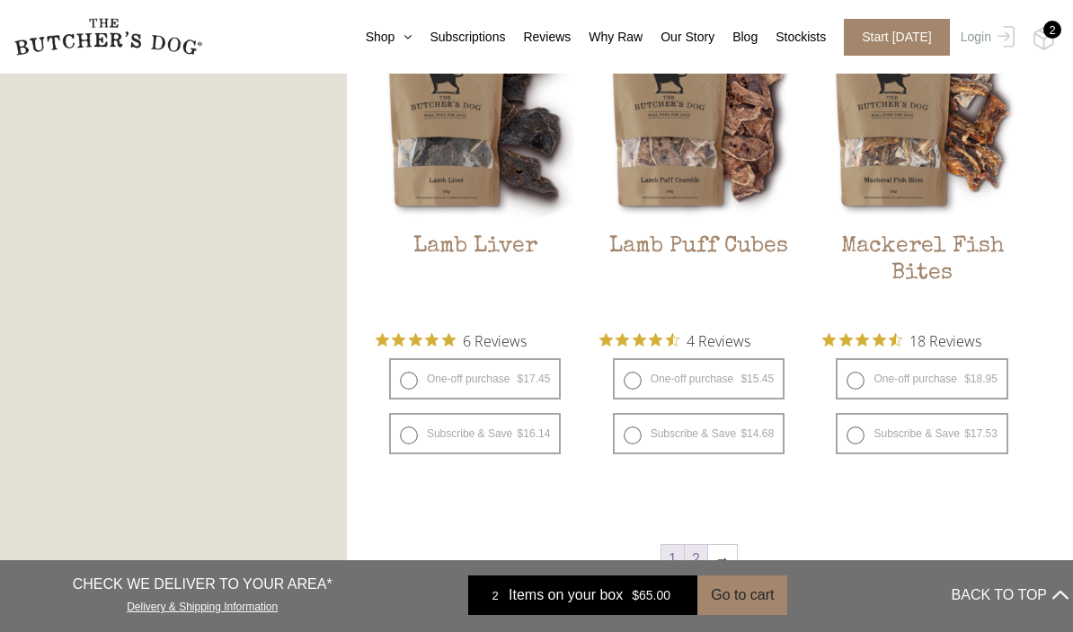
click at [701, 565] on link "2" at bounding box center [696, 559] width 22 height 29
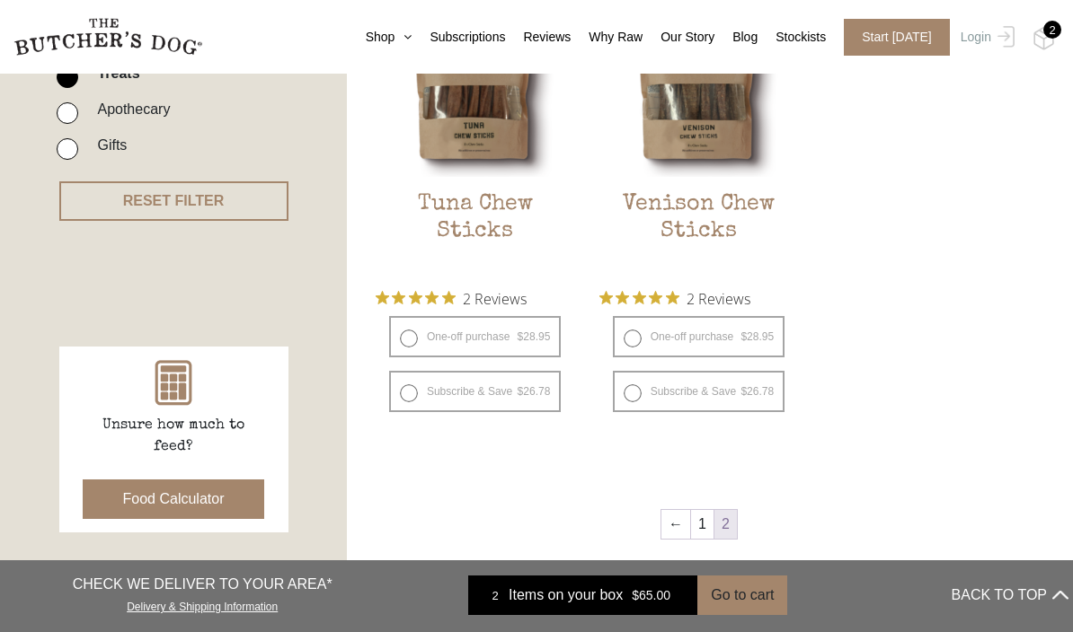
scroll to position [603, 0]
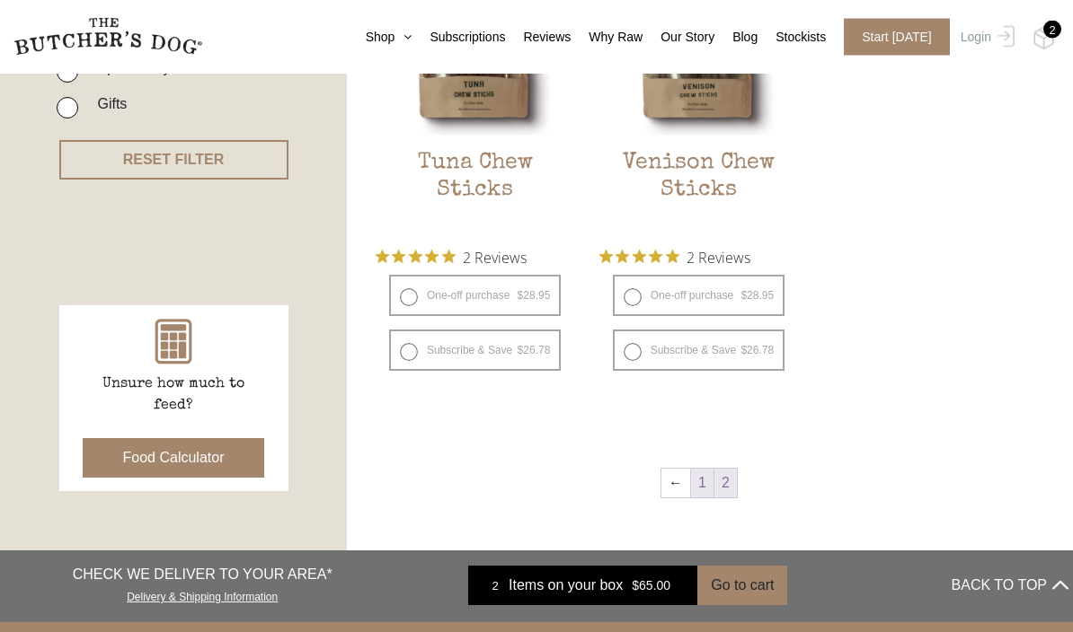
click at [702, 470] on link "1" at bounding box center [702, 484] width 22 height 29
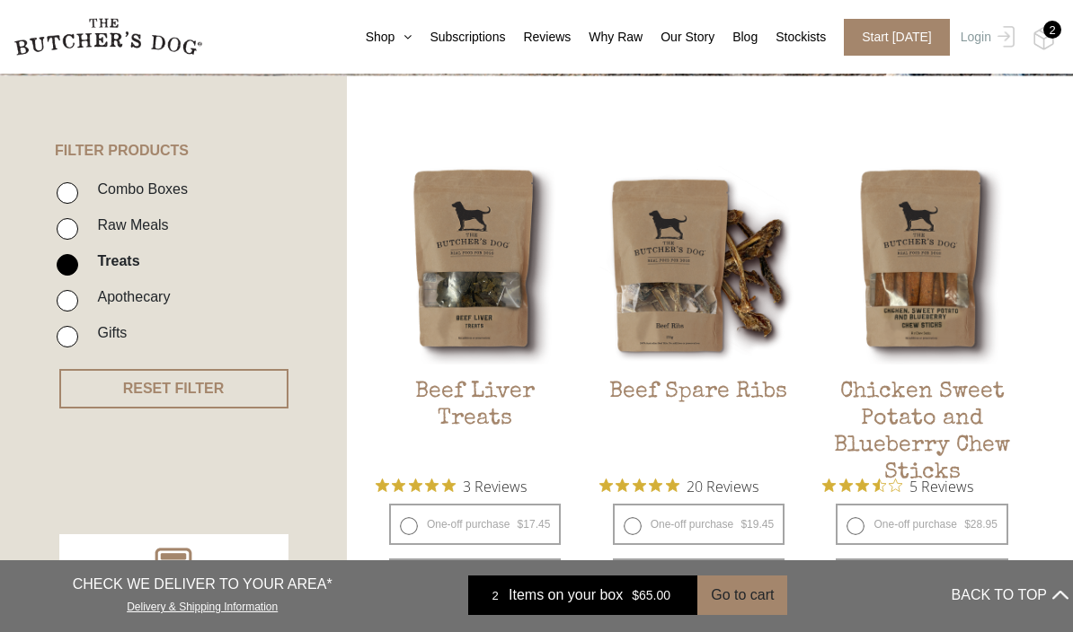
scroll to position [372, 0]
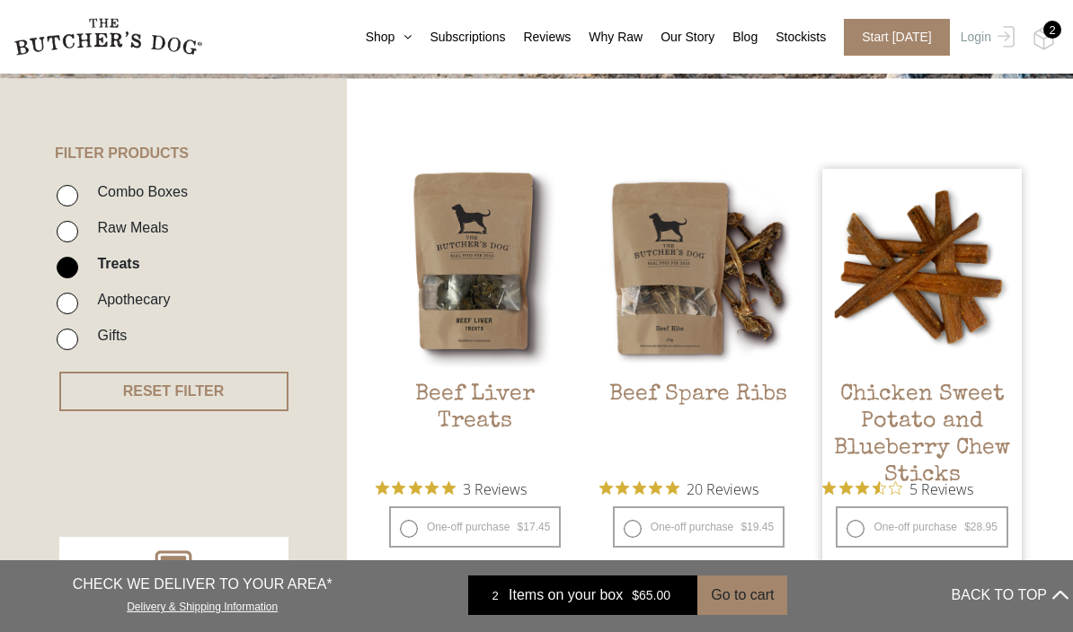
click at [969, 273] on img at bounding box center [921, 268] width 199 height 199
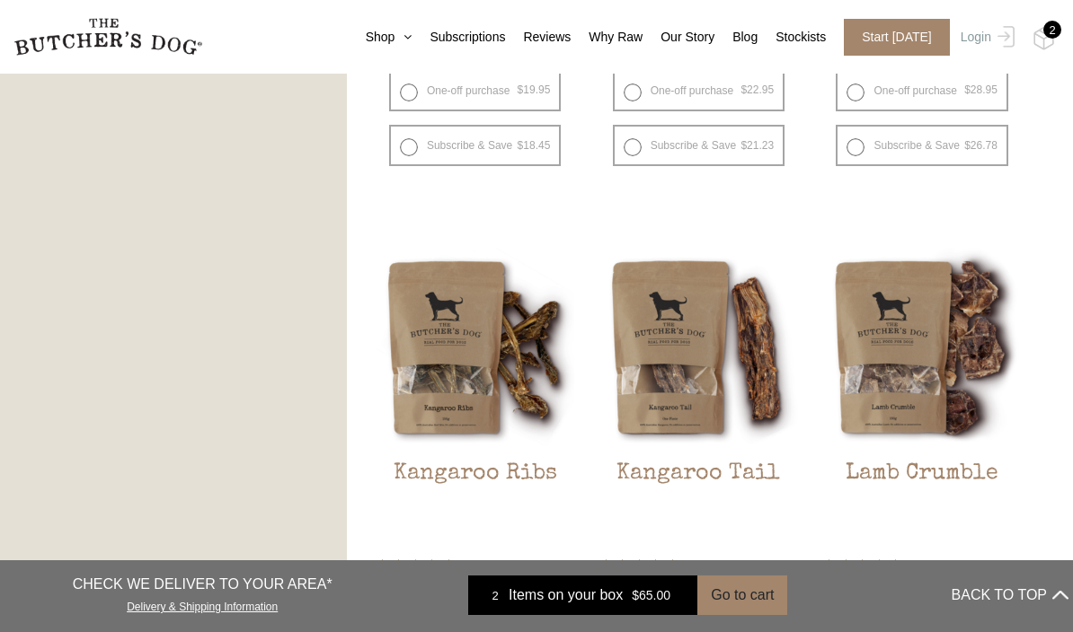
scroll to position [1525, 0]
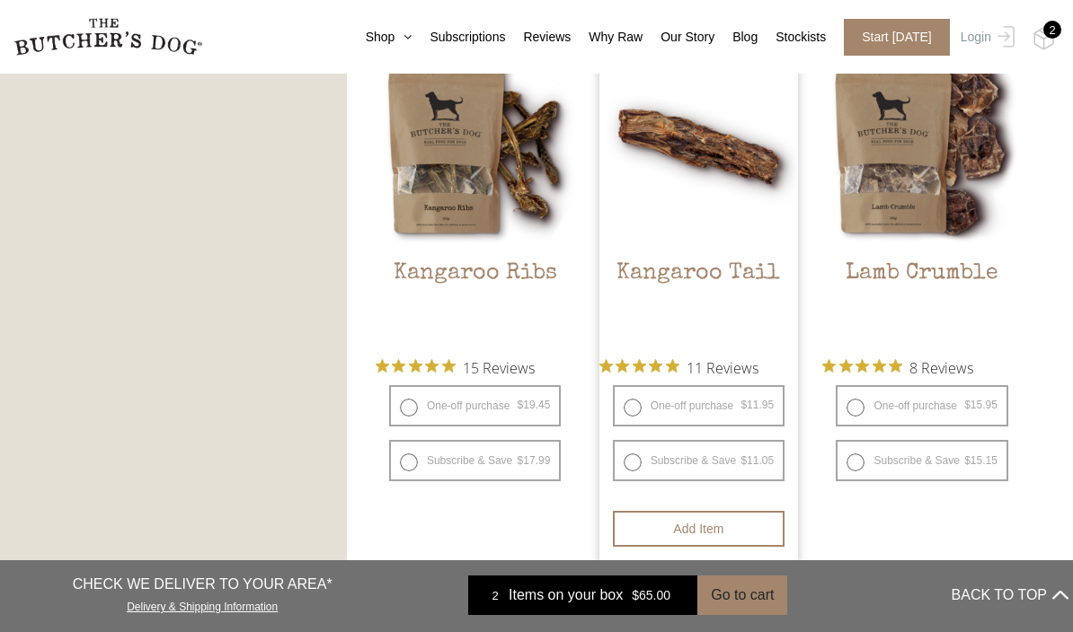
click at [772, 235] on img at bounding box center [698, 147] width 199 height 199
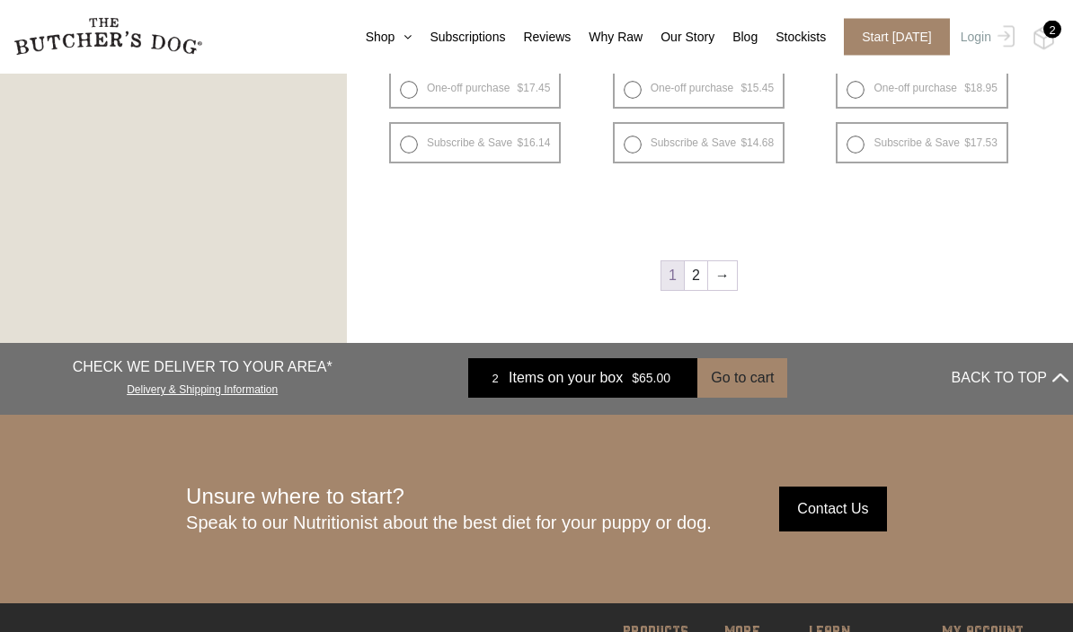
scroll to position [2405, 0]
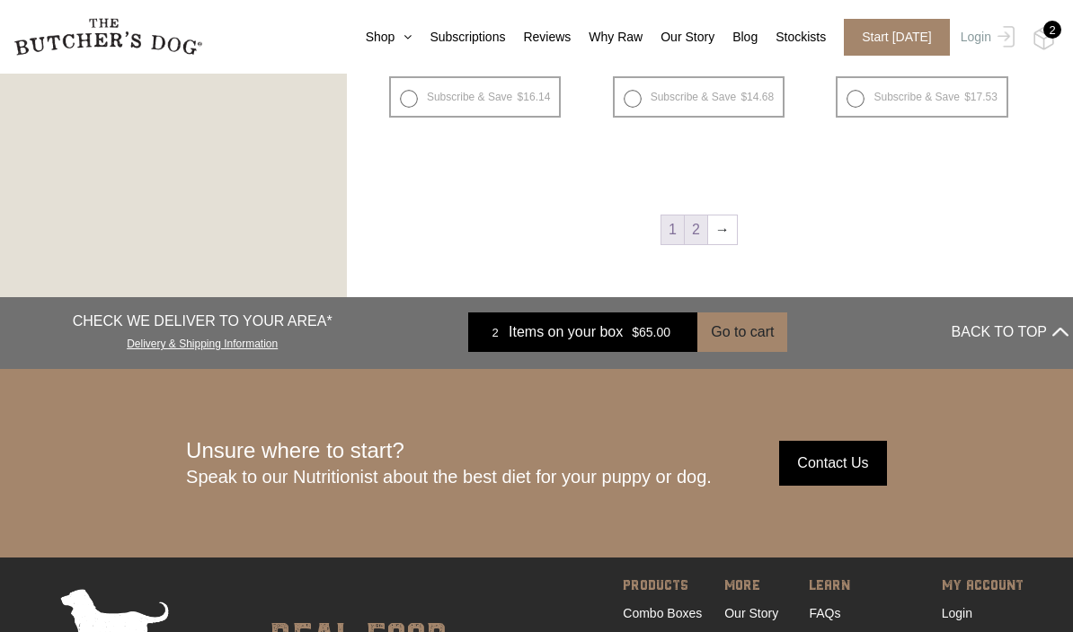
click at [697, 234] on link "2" at bounding box center [696, 230] width 22 height 29
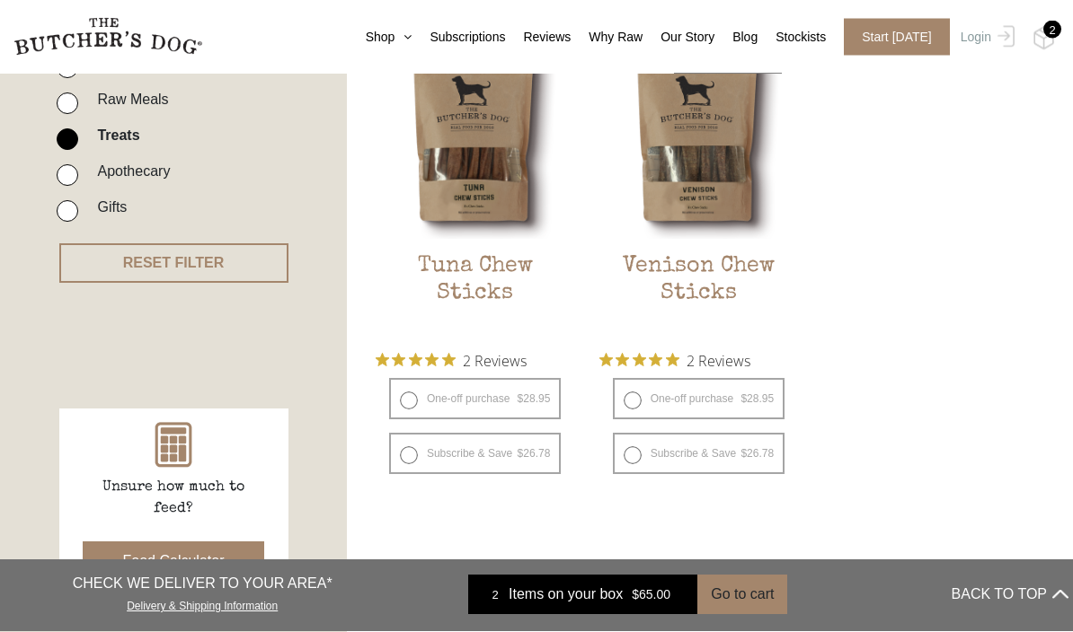
scroll to position [500, 0]
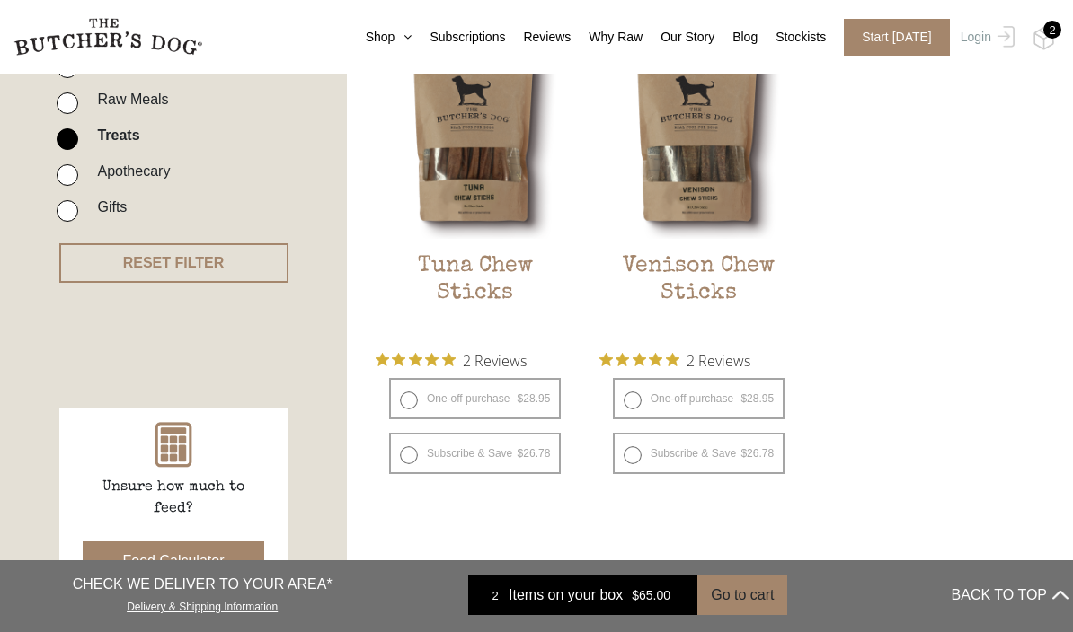
click at [707, 572] on link "1" at bounding box center [702, 586] width 22 height 29
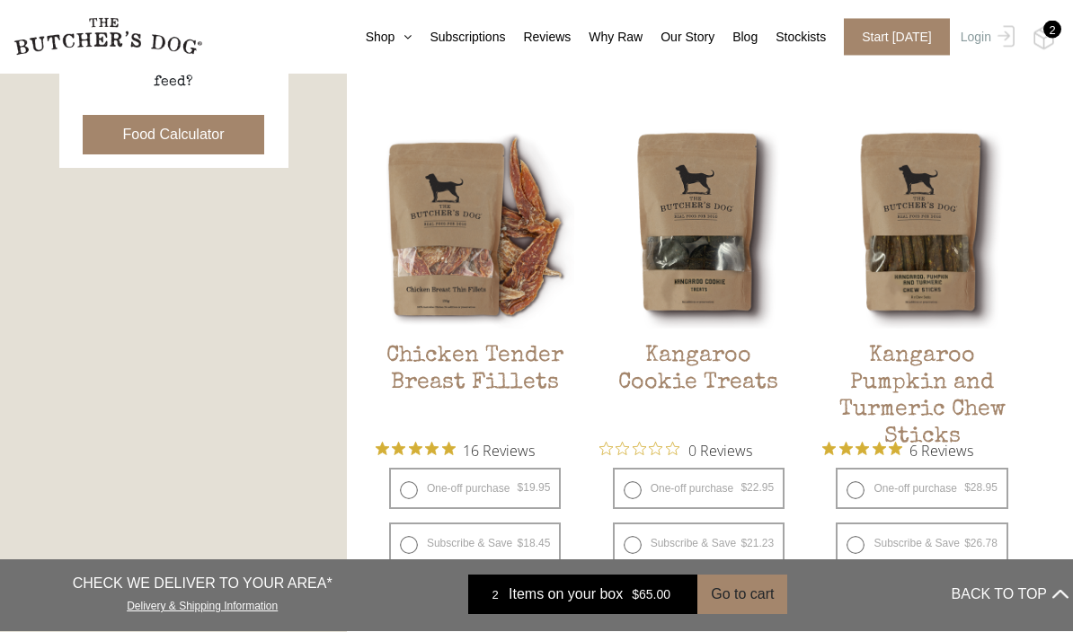
scroll to position [927, 0]
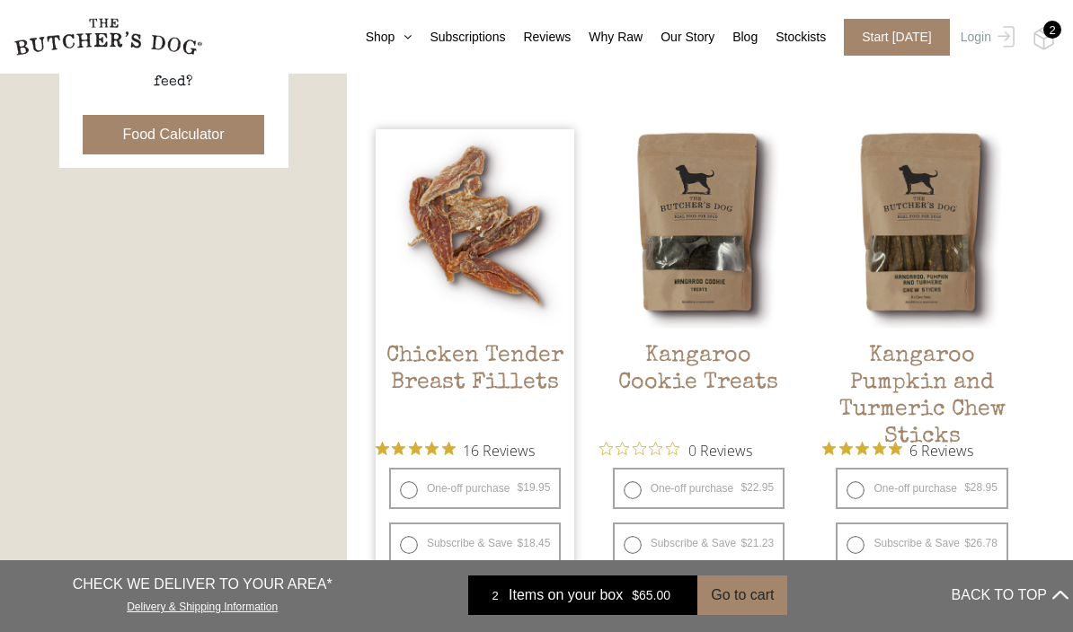
click at [530, 402] on h2 "Chicken Tender Breast Fillets" at bounding box center [475, 385] width 199 height 84
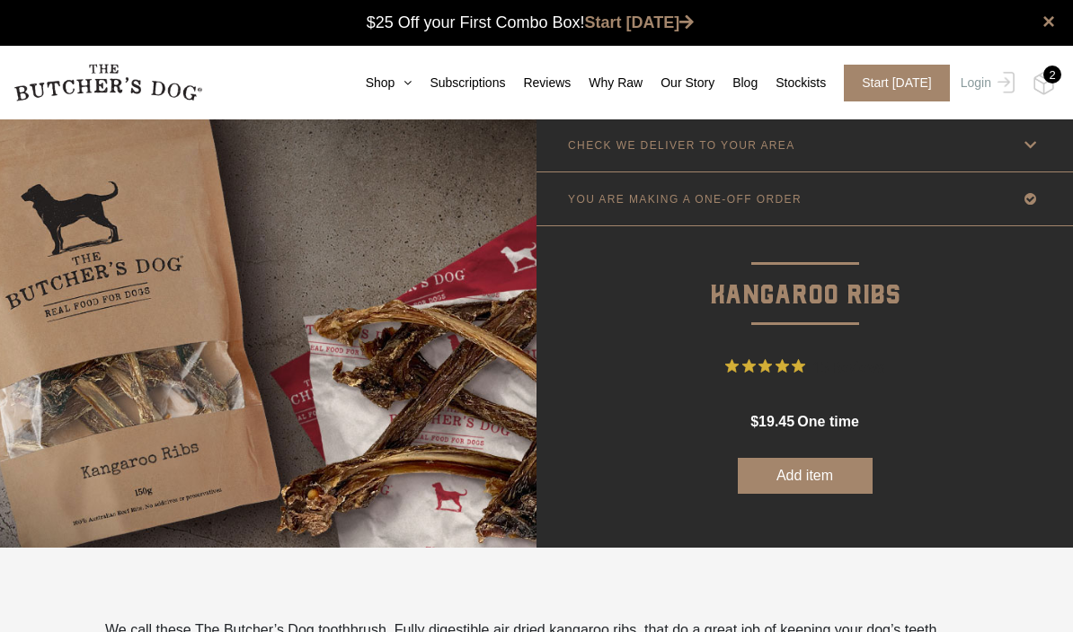
click at [838, 477] on button "Add item" at bounding box center [805, 476] width 135 height 36
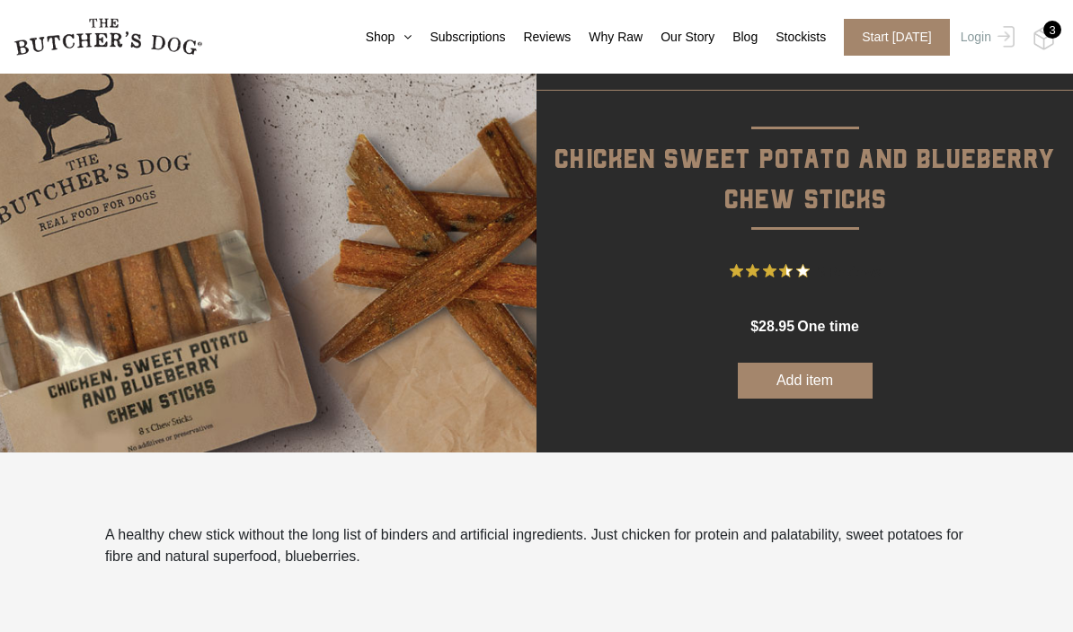
scroll to position [66, 0]
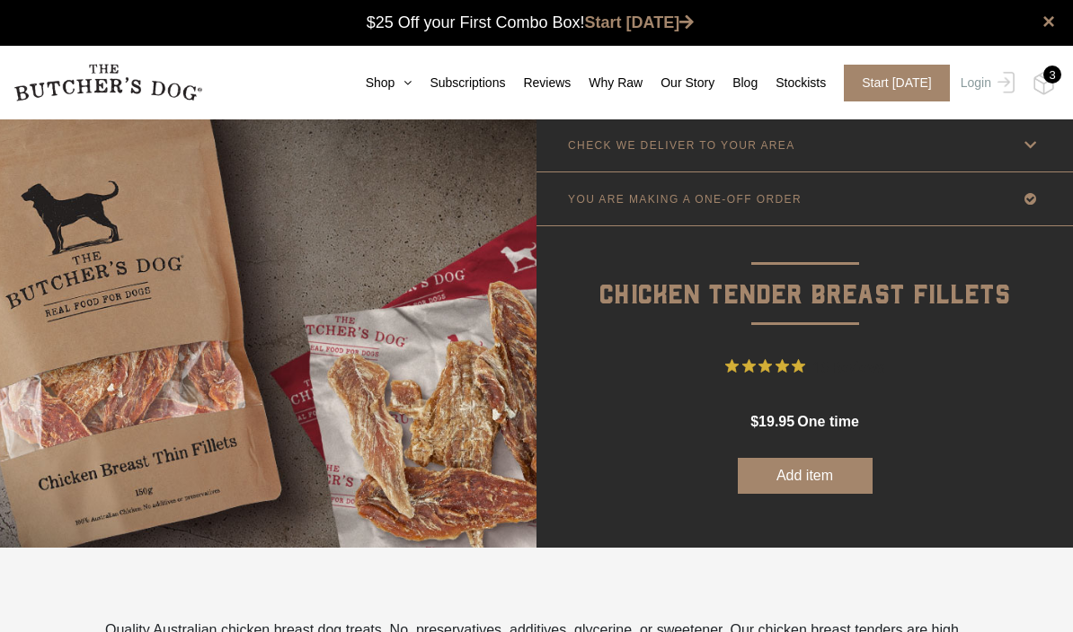
click at [798, 482] on button "Add item" at bounding box center [805, 476] width 135 height 36
click at [400, 89] on link "Shop" at bounding box center [380, 83] width 65 height 19
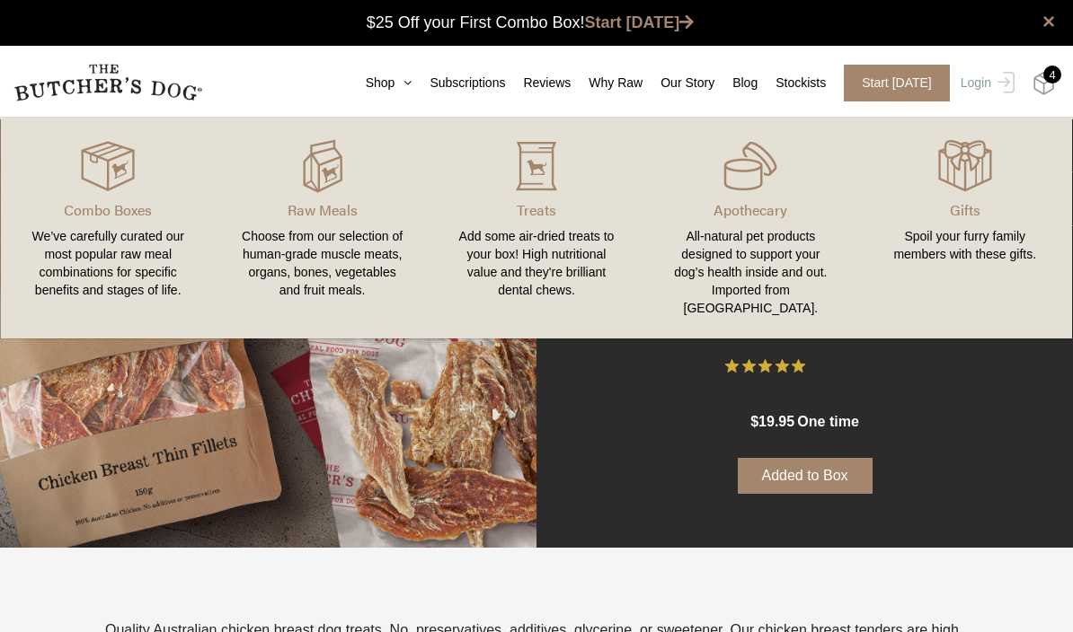
click at [1051, 93] on img at bounding box center [1043, 83] width 22 height 23
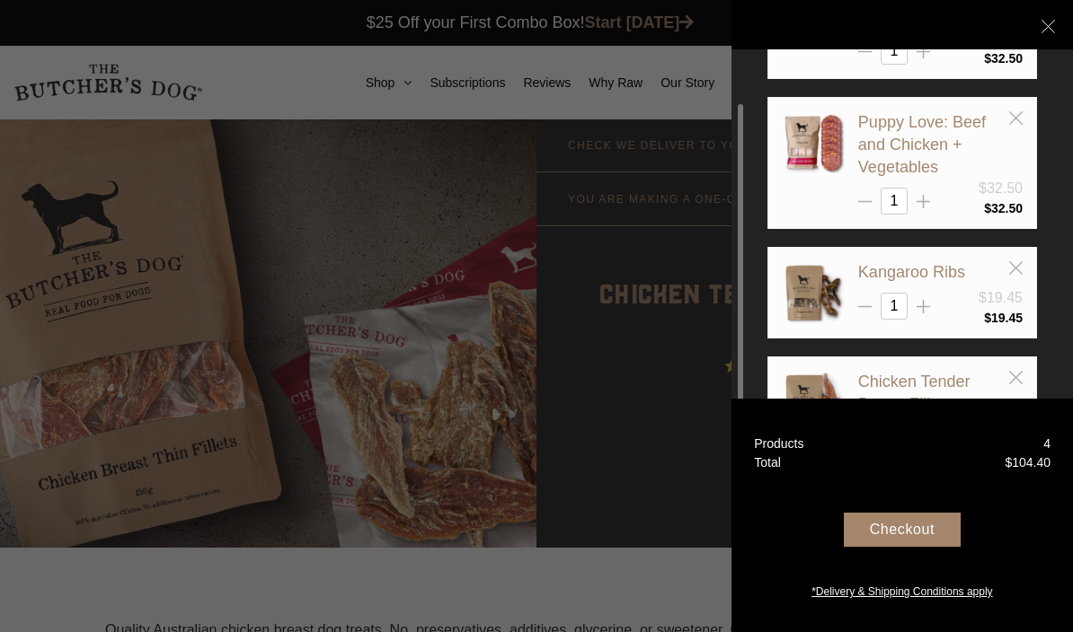
scroll to position [108, 0]
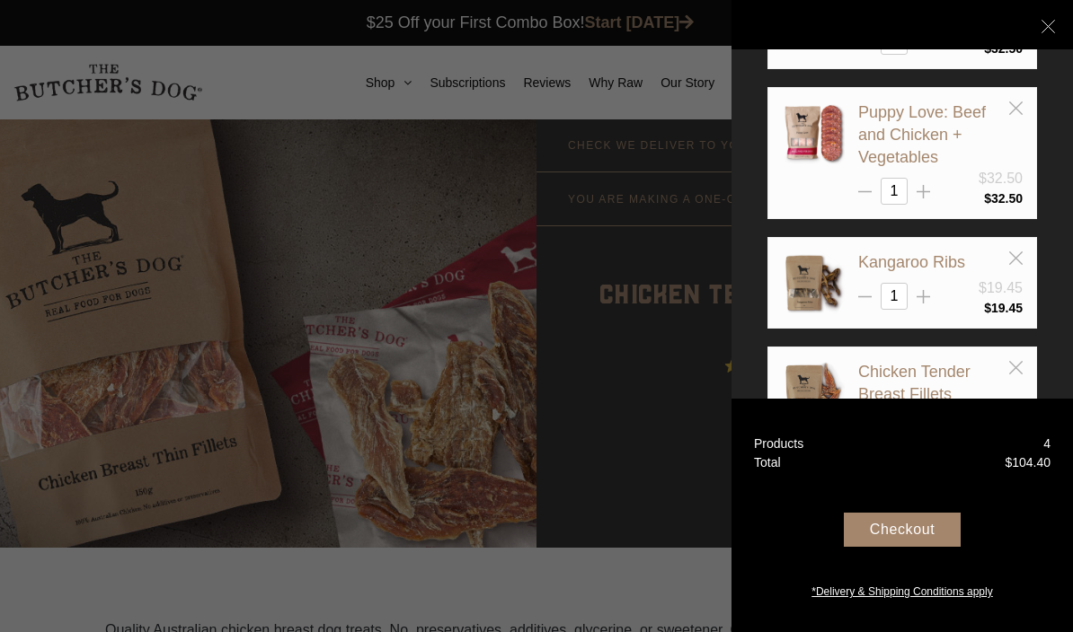
click at [950, 547] on div "Checkout" at bounding box center [902, 530] width 117 height 34
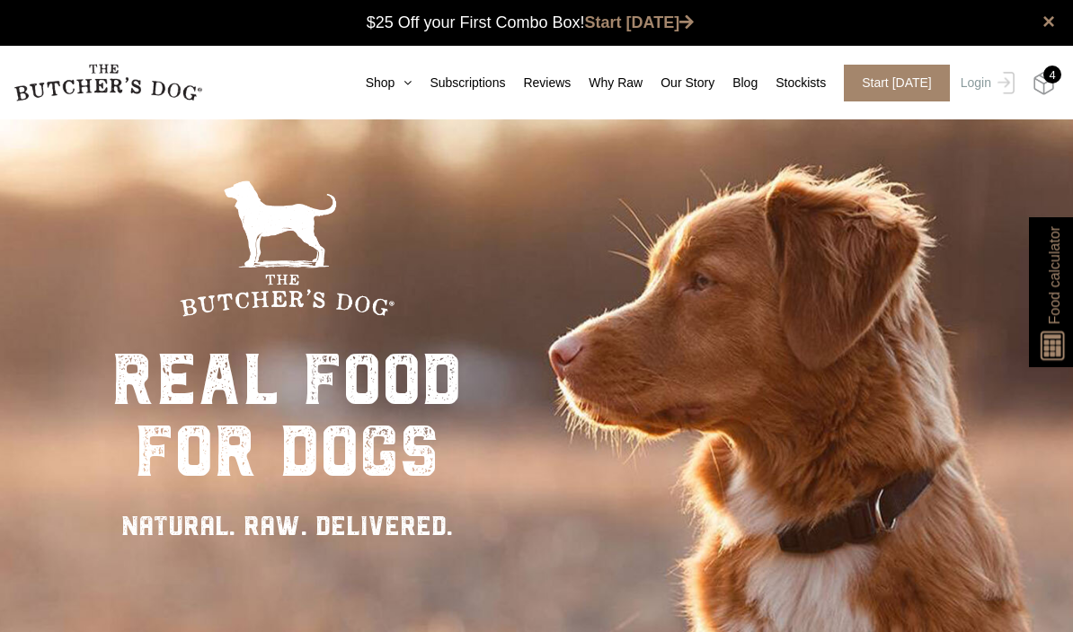
click at [1040, 78] on img at bounding box center [1043, 83] width 22 height 23
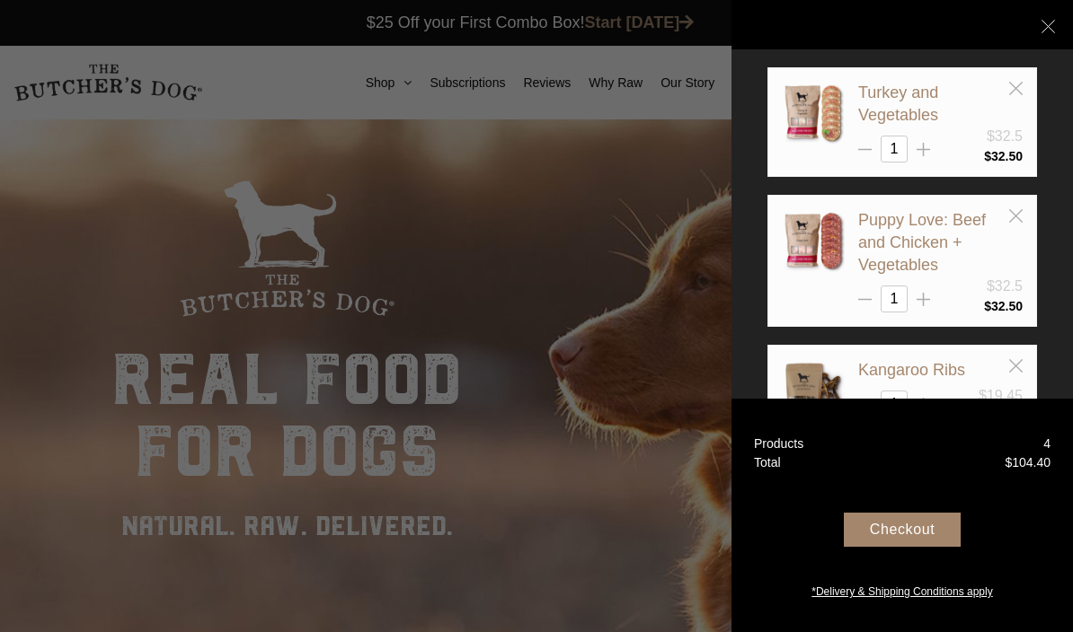
click at [897, 547] on div "Checkout" at bounding box center [902, 530] width 117 height 34
